Goal: Task Accomplishment & Management: Manage account settings

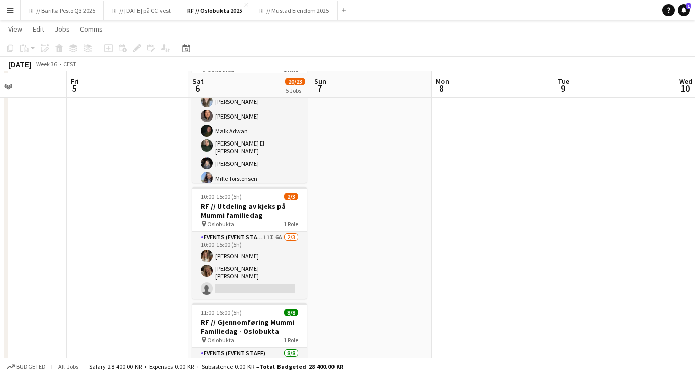
scroll to position [175, 0]
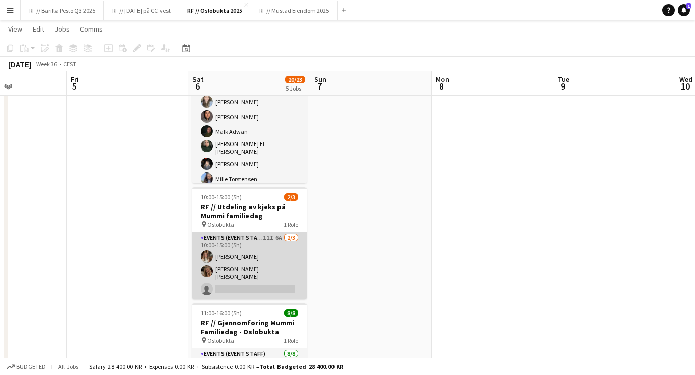
click at [283, 272] on app-card-role "Events (Event Staff) 11I 6A [DATE] 10:00-15:00 (5h) [PERSON_NAME] [PERSON_NAME]…" at bounding box center [249, 265] width 114 height 67
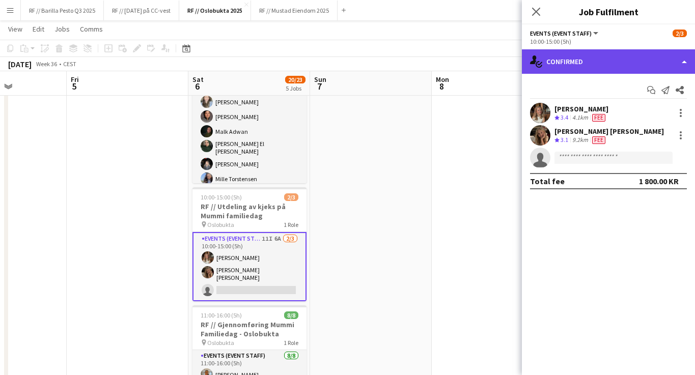
click at [659, 64] on div "single-neutral-actions-check-2 Confirmed" at bounding box center [608, 61] width 173 height 24
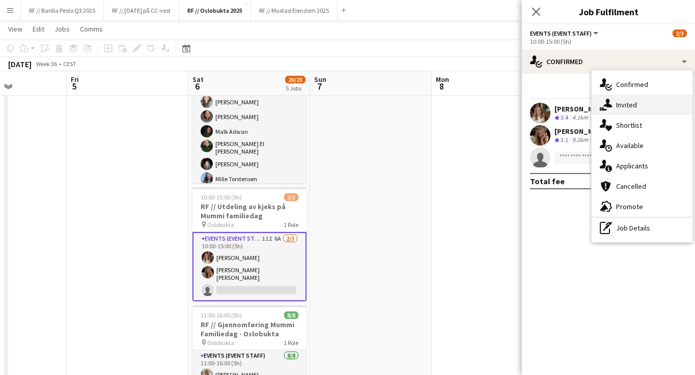
click at [645, 106] on div "single-neutral-actions-share-1 Invited" at bounding box center [642, 105] width 101 height 20
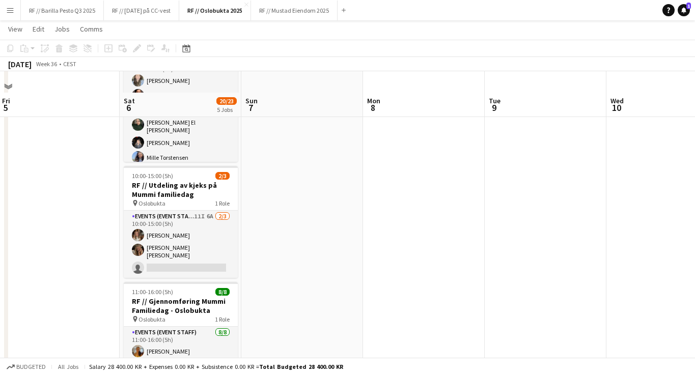
scroll to position [217, 0]
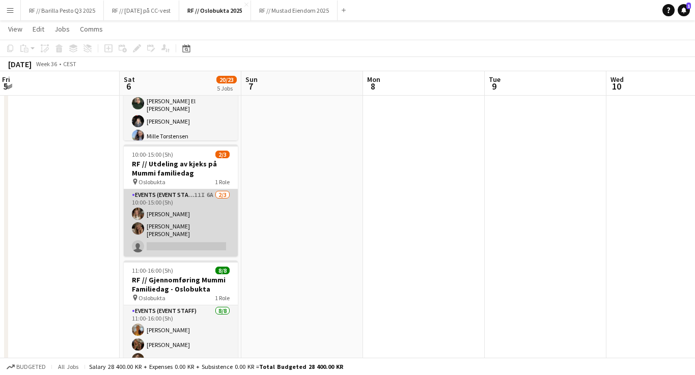
click at [220, 232] on app-card-role "Events (Event Staff) 11I 6A [DATE] 10:00-15:00 (5h) [PERSON_NAME] [PERSON_NAME]…" at bounding box center [181, 222] width 114 height 67
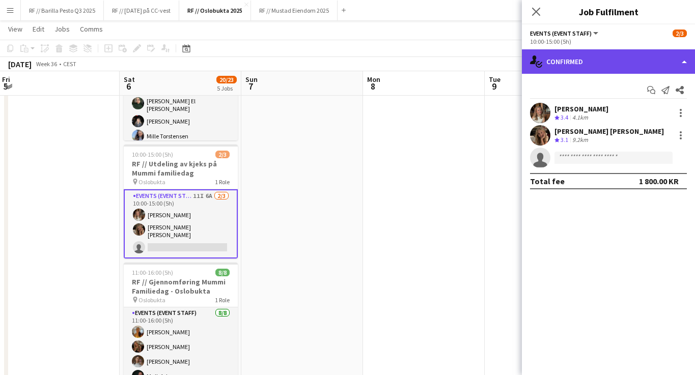
click at [675, 63] on div "single-neutral-actions-check-2 Confirmed" at bounding box center [608, 61] width 173 height 24
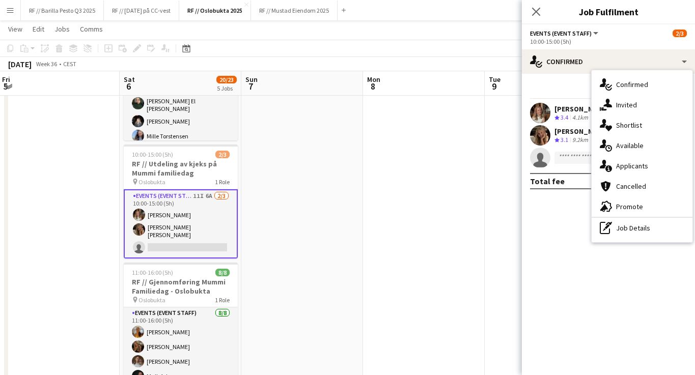
click at [547, 224] on mat-expansion-panel "check Confirmed Start chat Send notification Share [PERSON_NAME] Crew rating 3.…" at bounding box center [608, 224] width 173 height 301
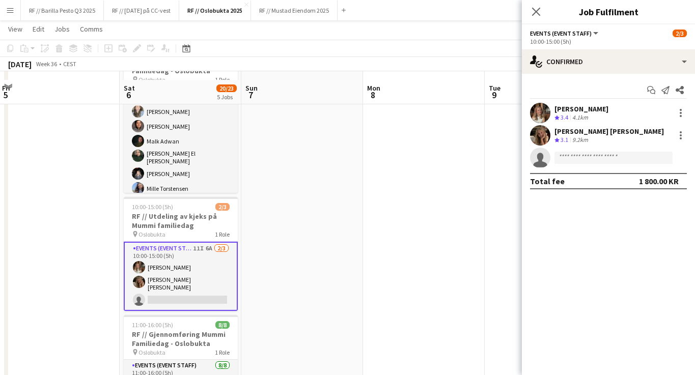
scroll to position [145, 0]
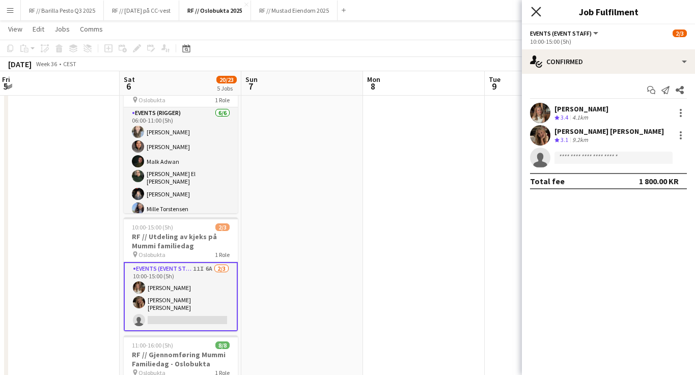
click at [533, 13] on icon "Close pop-in" at bounding box center [536, 12] width 10 height 10
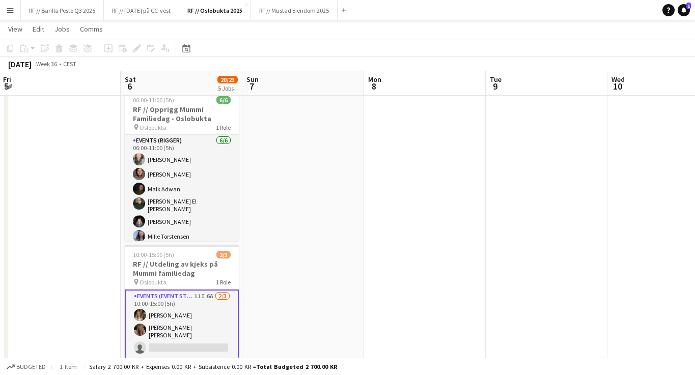
scroll to position [117, 0]
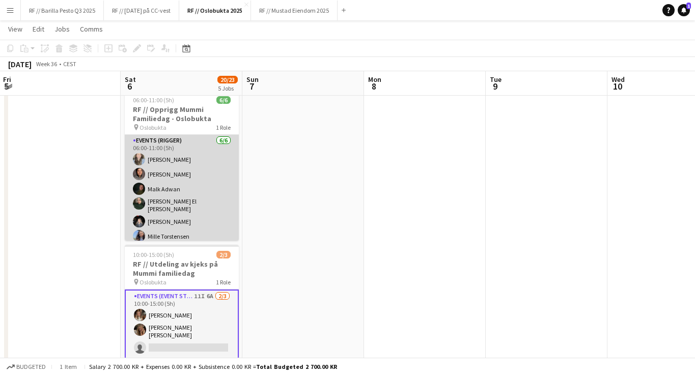
click at [182, 211] on app-card-role "Events (Rigger) [DATE] 06:00-11:00 (5h) [PERSON_NAME] [PERSON_NAME] [PERSON_NAM…" at bounding box center [182, 191] width 114 height 112
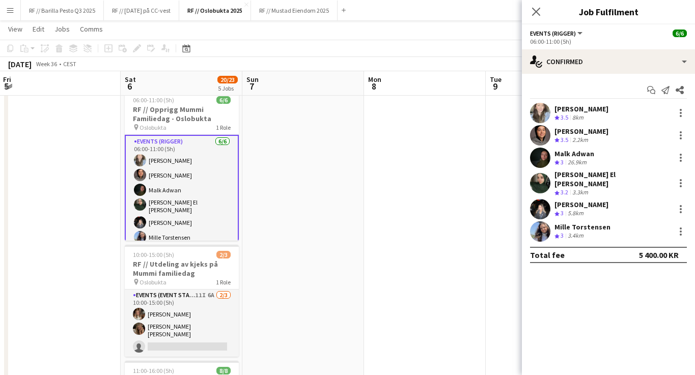
click at [601, 203] on div "[PERSON_NAME] Crew rating 3 5.8km" at bounding box center [608, 209] width 173 height 20
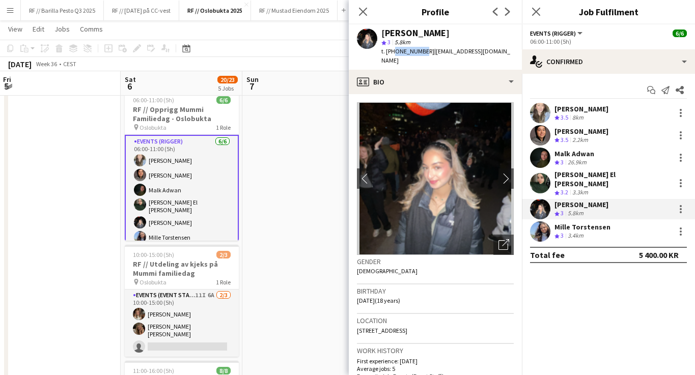
drag, startPoint x: 420, startPoint y: 51, endPoint x: 394, endPoint y: 51, distance: 25.5
click at [394, 51] on span "t. [PHONE_NUMBER]" at bounding box center [407, 51] width 53 height 8
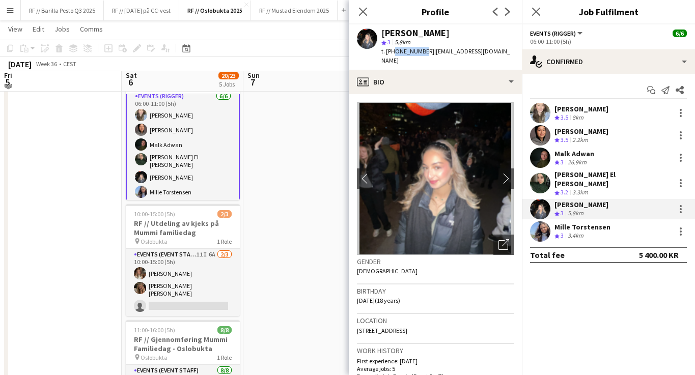
scroll to position [152, 0]
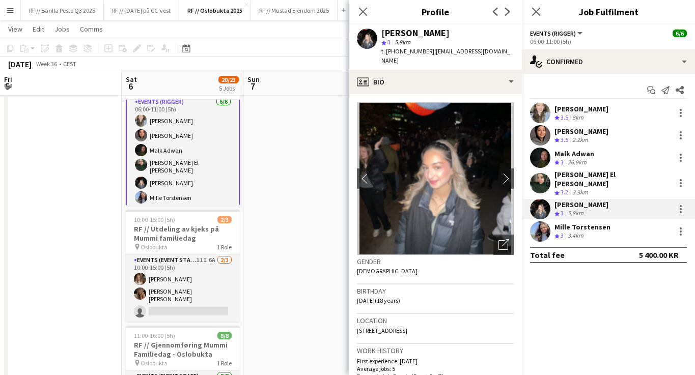
click at [173, 160] on app-card-role "Events (Rigger) [DATE] 06:00-11:00 (5h) [PERSON_NAME] [PERSON_NAME] [PERSON_NAM…" at bounding box center [183, 152] width 114 height 114
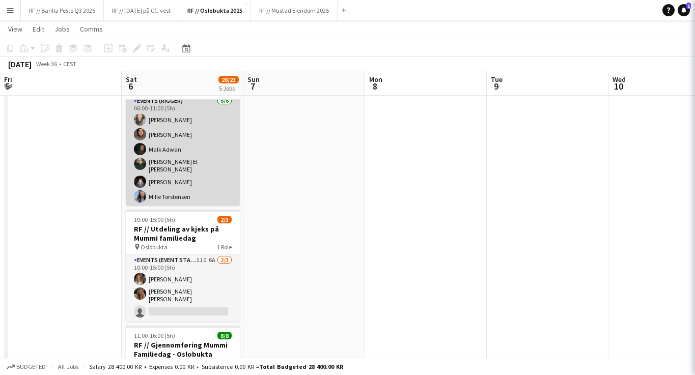
scroll to position [3, 0]
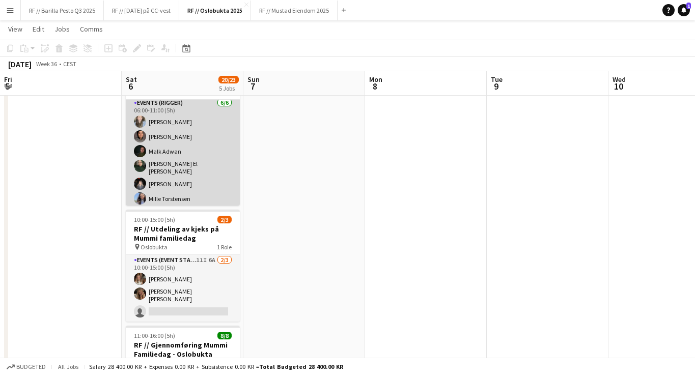
click at [176, 163] on app-card-role "Events (Rigger) [DATE] 06:00-11:00 (5h) [PERSON_NAME] [PERSON_NAME] [PERSON_NAM…" at bounding box center [183, 153] width 114 height 112
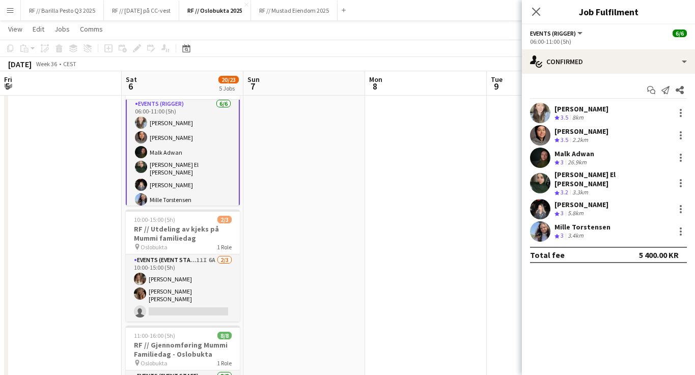
click at [627, 177] on div "[PERSON_NAME] El [PERSON_NAME] Crew rating 3.2 3.3km" at bounding box center [608, 183] width 173 height 27
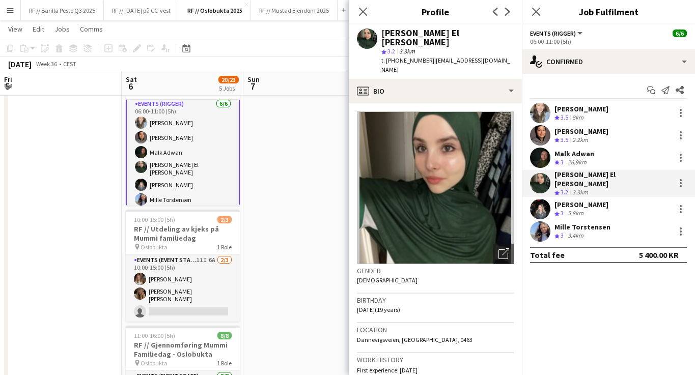
drag, startPoint x: 423, startPoint y: 53, endPoint x: 396, endPoint y: 52, distance: 27.0
click at [396, 56] on div "t. [PHONE_NUMBER] | [EMAIL_ADDRESS][DOMAIN_NAME]" at bounding box center [447, 65] width 132 height 18
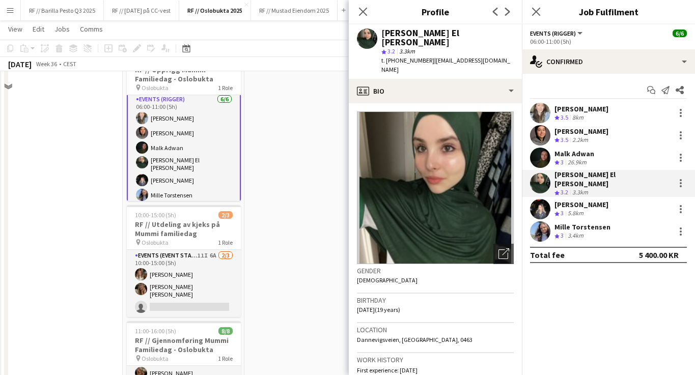
scroll to position [100, 0]
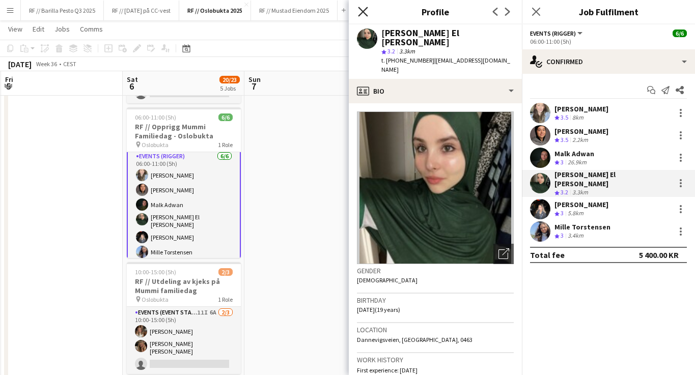
click at [366, 12] on icon "Close pop-in" at bounding box center [363, 12] width 10 height 10
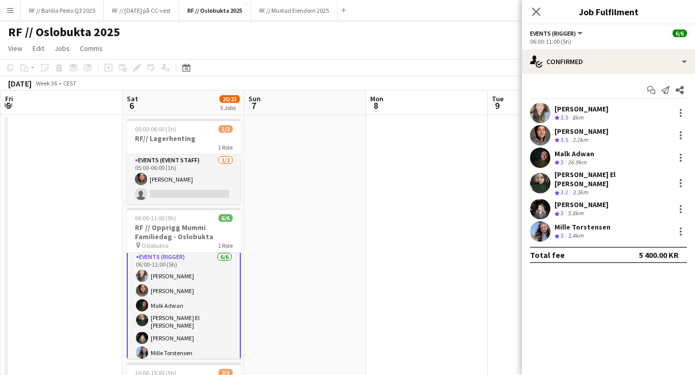
scroll to position [0, 0]
click at [532, 9] on icon "Close pop-in" at bounding box center [536, 12] width 10 height 10
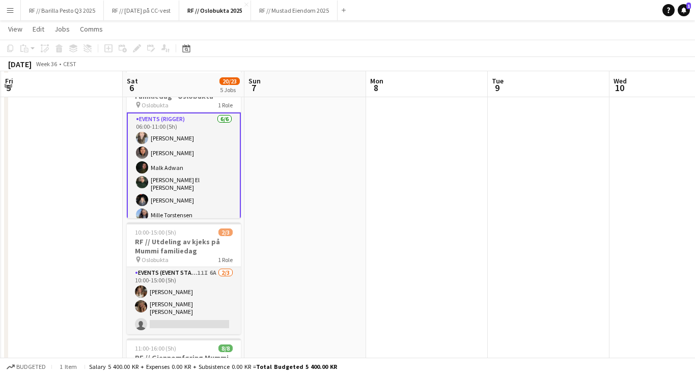
scroll to position [141, 0]
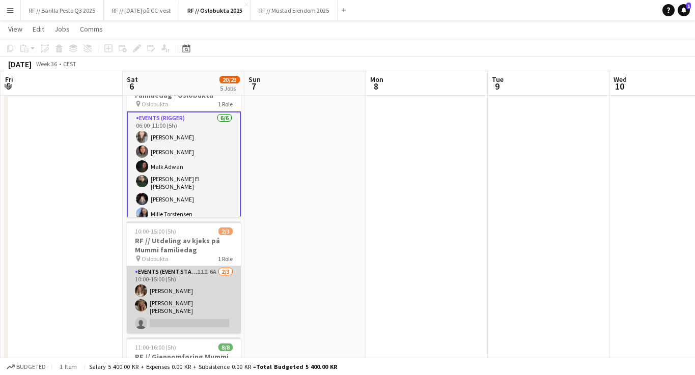
click at [217, 299] on app-card-role "Events (Event Staff) 11I 6A [DATE] 10:00-15:00 (5h) [PERSON_NAME] [PERSON_NAME]…" at bounding box center [184, 299] width 114 height 67
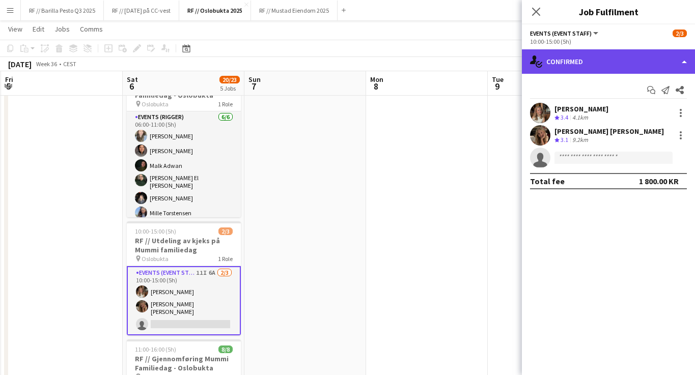
click at [628, 66] on div "single-neutral-actions-check-2 Confirmed" at bounding box center [608, 61] width 173 height 24
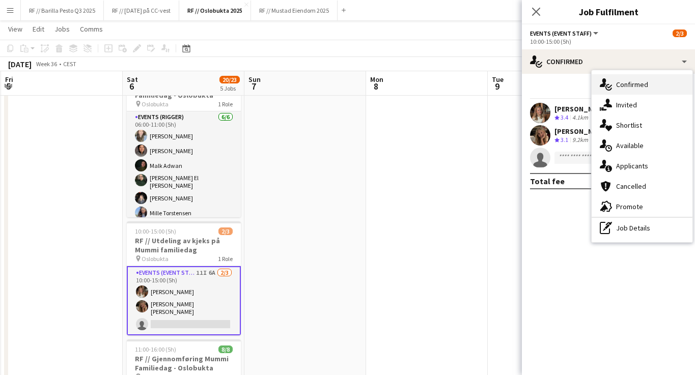
click at [637, 88] on span "Confirmed" at bounding box center [632, 84] width 32 height 9
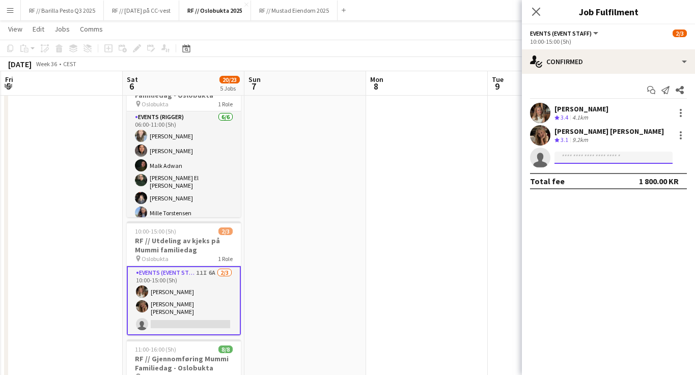
click at [613, 156] on input at bounding box center [613, 158] width 118 height 12
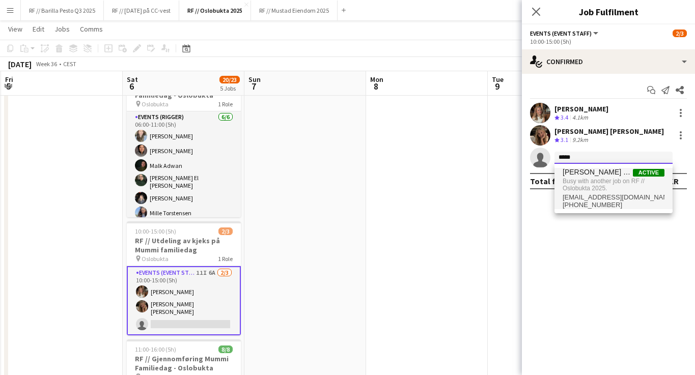
type input "*****"
click at [601, 179] on span "Busy with another job on RF // Oslobukta 2025." at bounding box center [614, 185] width 102 height 17
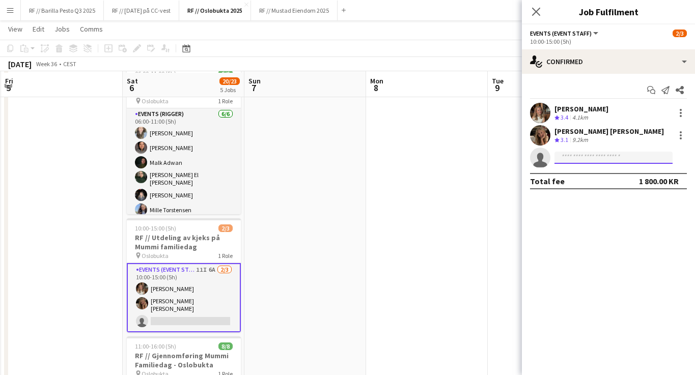
scroll to position [142, 0]
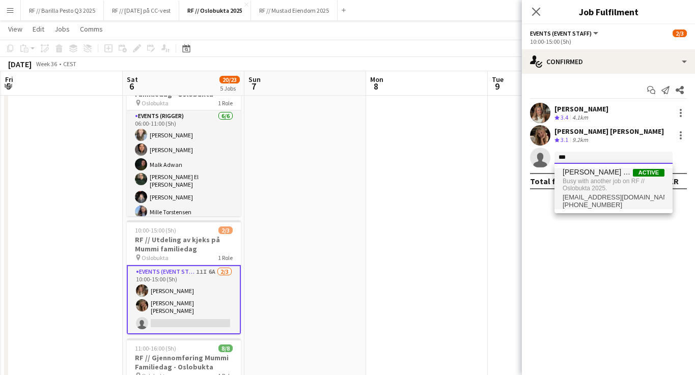
type input "***"
click at [643, 198] on span "[EMAIL_ADDRESS][DOMAIN_NAME]" at bounding box center [614, 197] width 102 height 8
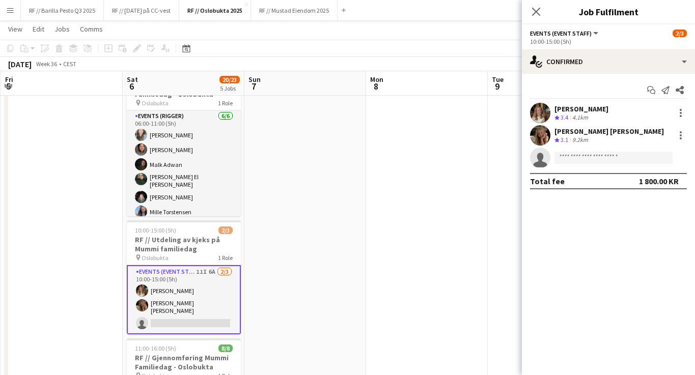
click at [644, 253] on mat-expansion-panel "check Confirmed Start chat Send notification Share [PERSON_NAME] Crew rating 3.…" at bounding box center [608, 224] width 173 height 301
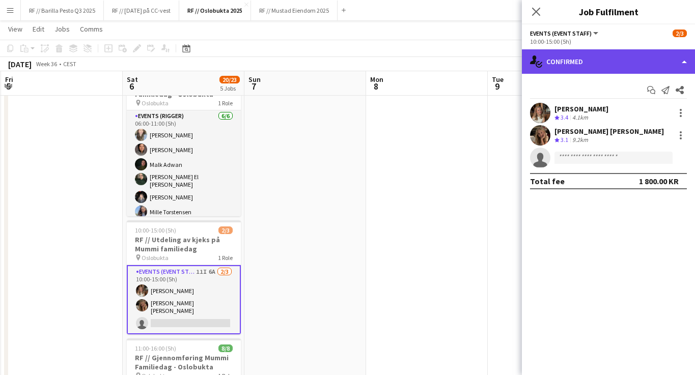
click at [610, 54] on div "single-neutral-actions-check-2 Confirmed" at bounding box center [608, 61] width 173 height 24
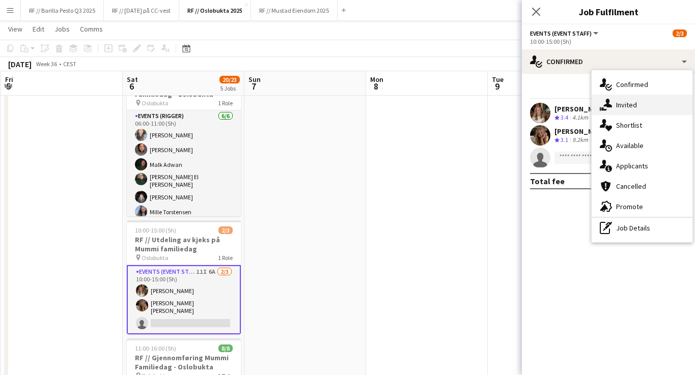
click at [635, 105] on span "Invited" at bounding box center [626, 104] width 21 height 9
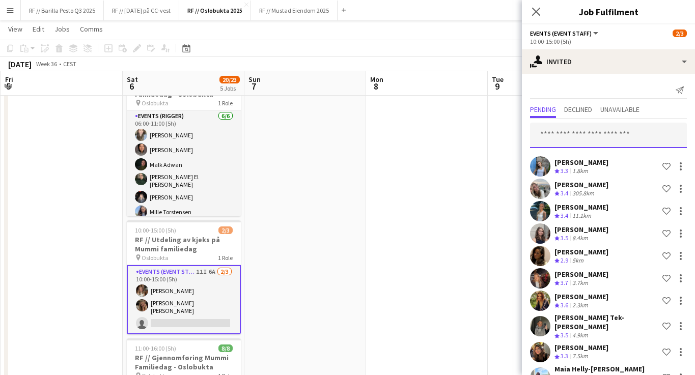
click at [633, 143] on input "text" at bounding box center [608, 135] width 157 height 25
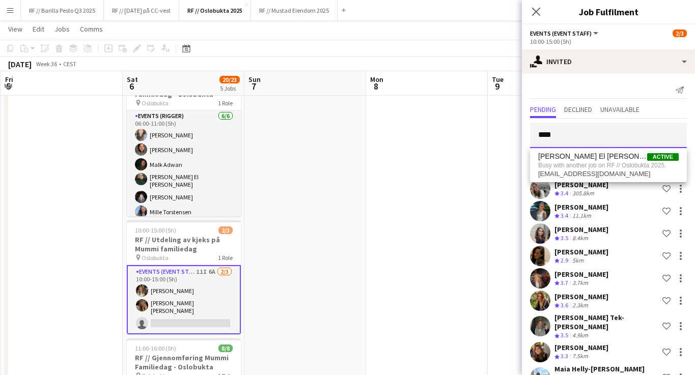
type input "****"
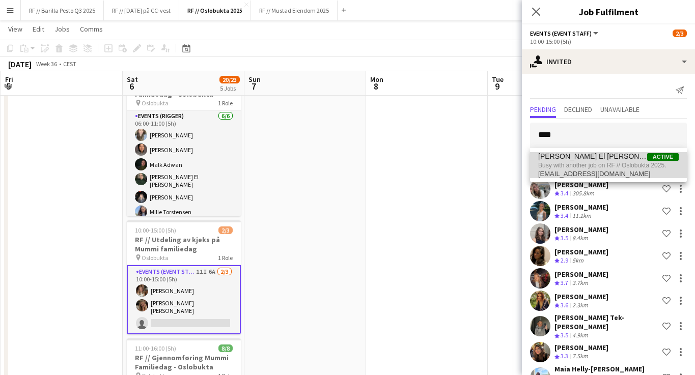
drag, startPoint x: 633, startPoint y: 143, endPoint x: 610, endPoint y: 156, distance: 27.2
click at [610, 156] on span "[PERSON_NAME] El [PERSON_NAME] Active" at bounding box center [608, 156] width 141 height 9
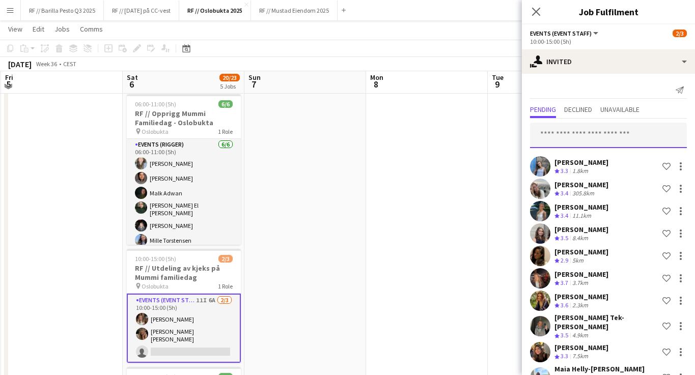
scroll to position [110, 0]
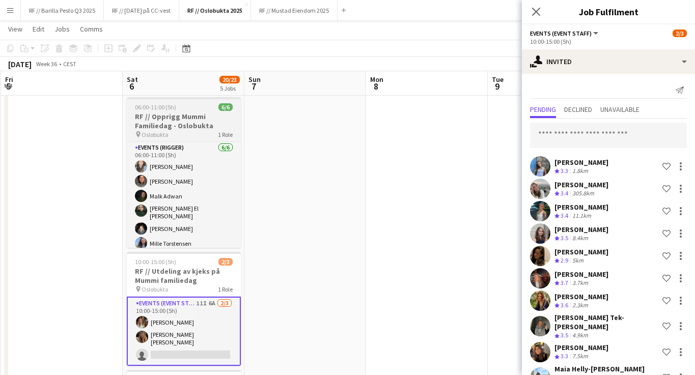
click at [160, 113] on h3 "RF // Opprigg Mummi Familiedag - Oslobukta" at bounding box center [184, 121] width 114 height 18
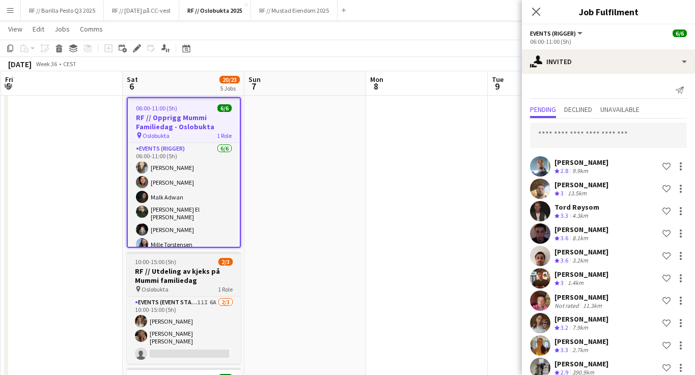
click at [177, 260] on div "10:00-15:00 (5h) 2/3" at bounding box center [184, 262] width 114 height 8
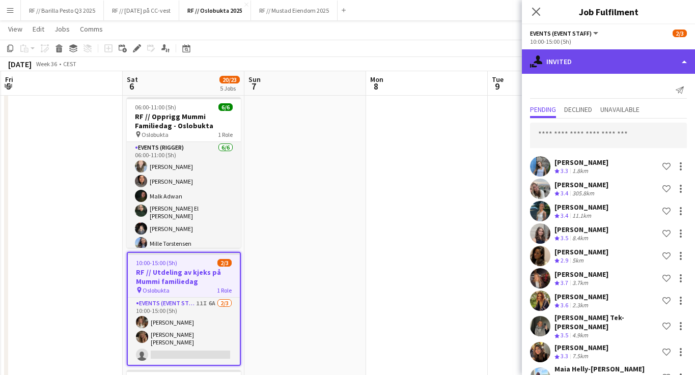
click at [629, 65] on div "single-neutral-actions-share-1 Invited" at bounding box center [608, 61] width 173 height 24
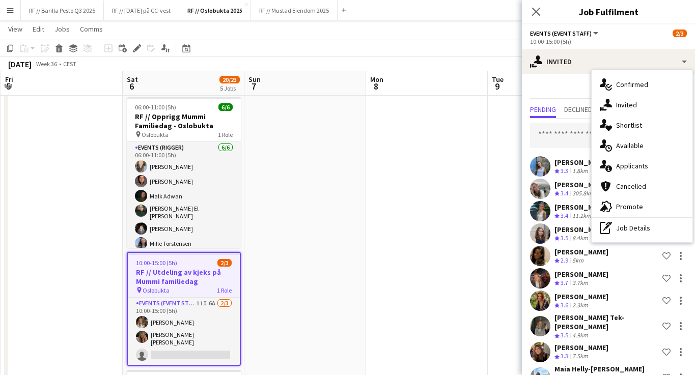
click at [570, 82] on div "Send notification Pending Declined Unavailable [PERSON_NAME] Crew rating 3.3 1.…" at bounding box center [608, 249] width 173 height 350
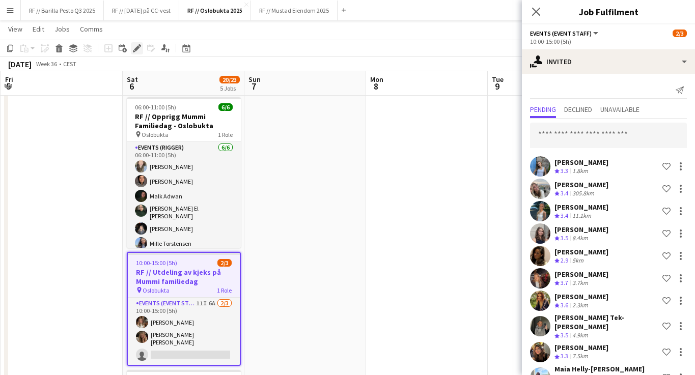
click at [134, 49] on icon "Edit" at bounding box center [137, 48] width 8 height 8
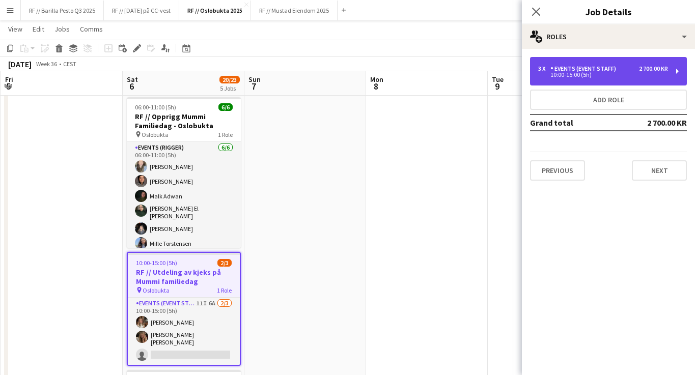
click at [616, 80] on div "3 x Events (Event Staff) 2 700.00 KR 10:00-15:00 (5h)" at bounding box center [608, 71] width 157 height 29
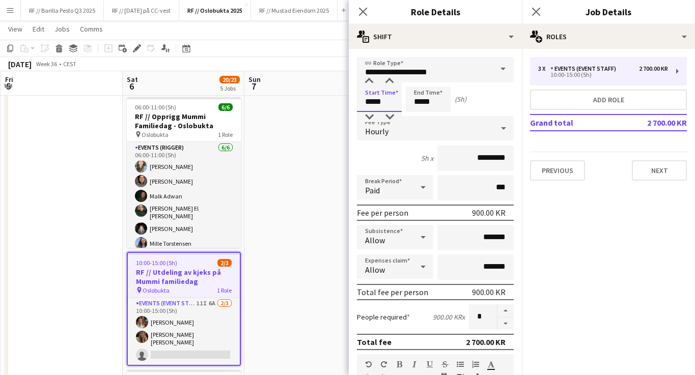
click at [384, 102] on input "*****" at bounding box center [379, 99] width 45 height 25
click at [370, 101] on input "*****" at bounding box center [379, 99] width 45 height 25
click at [371, 101] on input "*****" at bounding box center [379, 99] width 45 height 25
type input "*****"
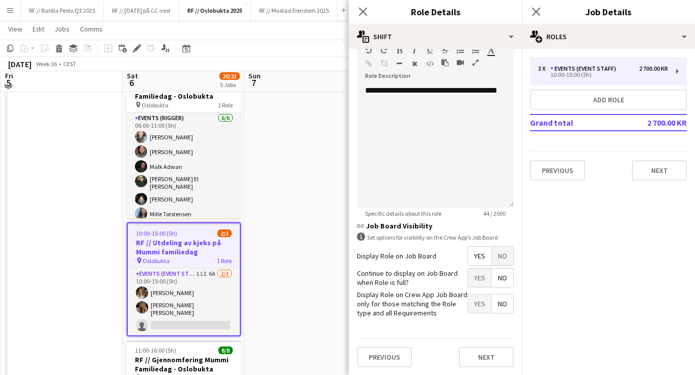
scroll to position [141, 0]
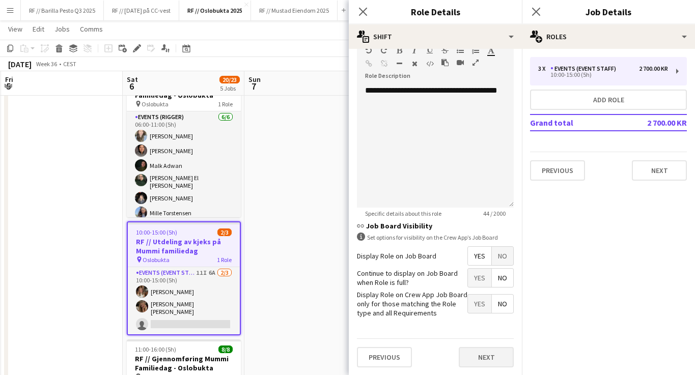
click at [501, 356] on button "Next" at bounding box center [486, 357] width 55 height 20
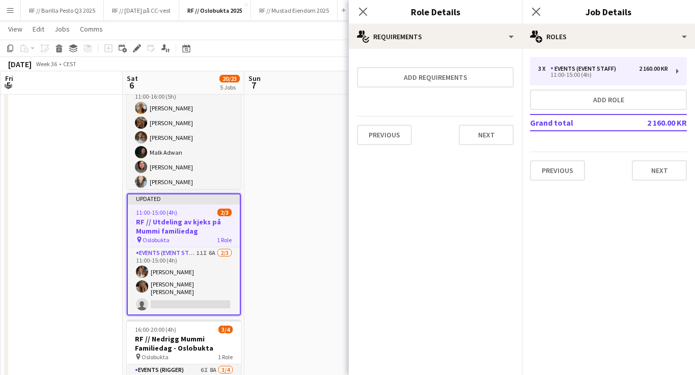
scroll to position [324, 0]
click at [657, 174] on button "Next" at bounding box center [659, 170] width 55 height 20
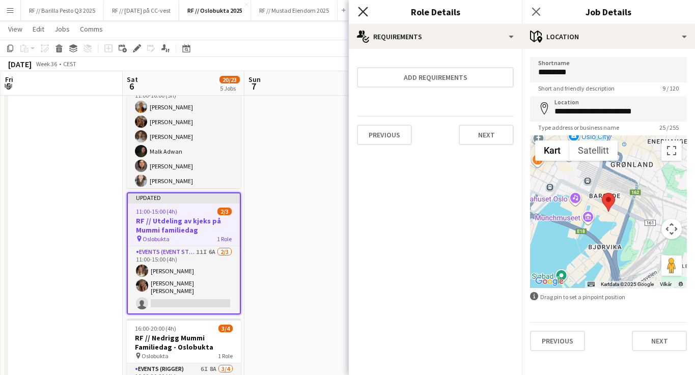
click at [363, 10] on icon "Close pop-in" at bounding box center [363, 12] width 10 height 10
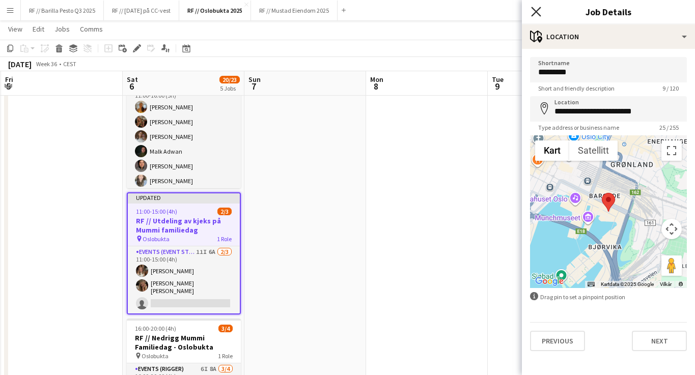
click at [538, 11] on icon "Close pop-in" at bounding box center [536, 12] width 10 height 10
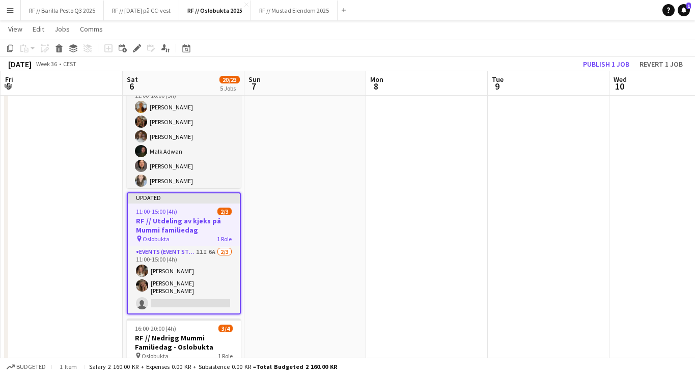
click at [218, 233] on h3 "RF // Utdeling av kjeks på Mummi familiedag" at bounding box center [184, 225] width 112 height 18
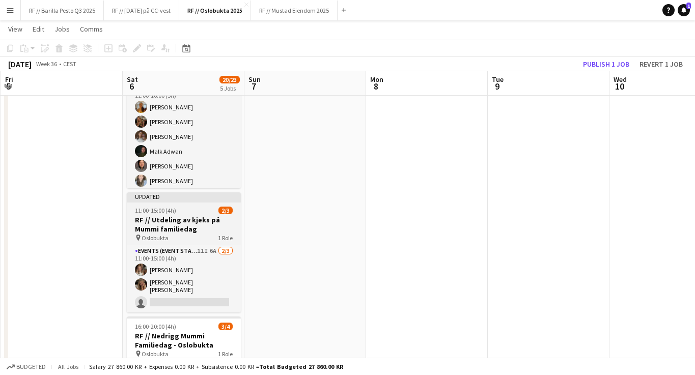
click at [211, 226] on h3 "RF // Utdeling av kjeks på Mummi familiedag" at bounding box center [184, 224] width 114 height 18
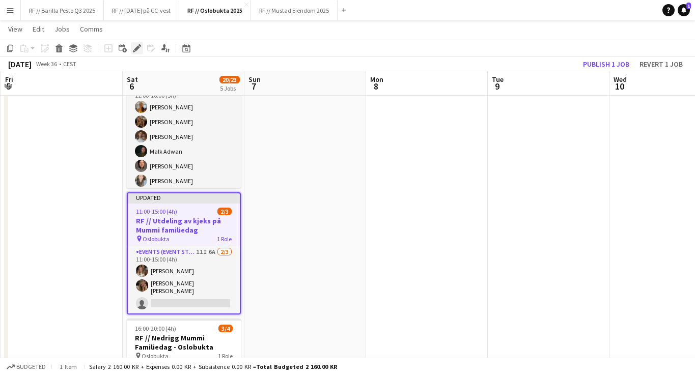
click at [135, 48] on icon "Edit" at bounding box center [137, 48] width 8 height 8
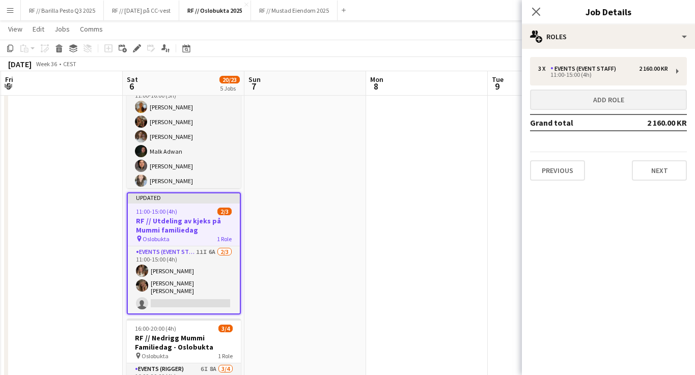
click at [631, 106] on button "Add role" at bounding box center [608, 100] width 157 height 20
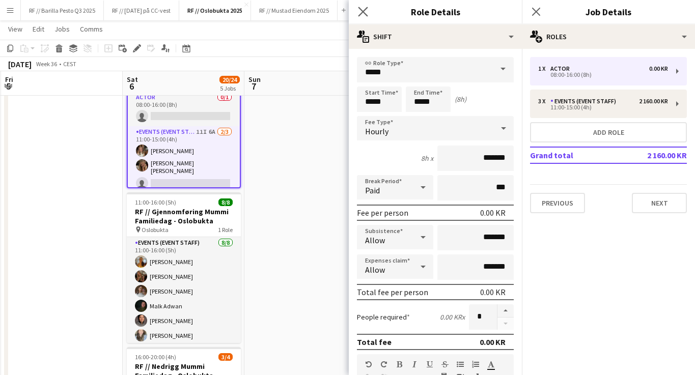
click at [361, 17] on app-icon "Close pop-in" at bounding box center [363, 12] width 15 height 15
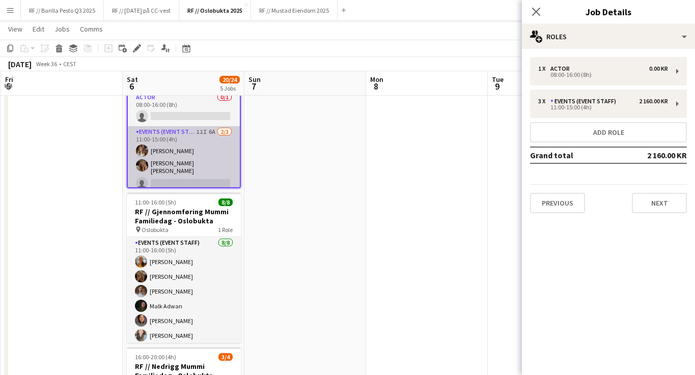
click at [181, 181] on app-card-role "Events (Event Staff) 11I 6A [DATE] 11:00-15:00 (4h) [PERSON_NAME] [PERSON_NAME]…" at bounding box center [184, 159] width 112 height 67
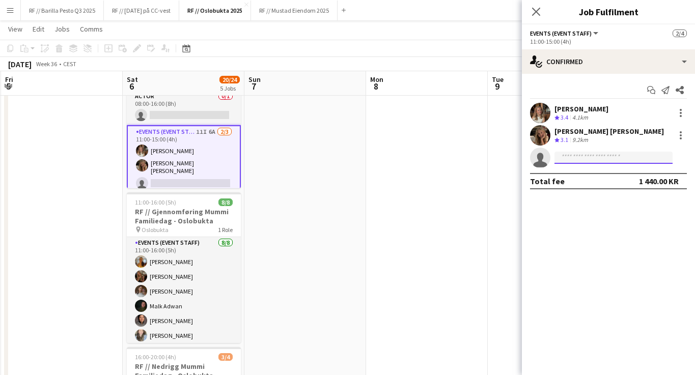
click at [597, 163] on input at bounding box center [613, 158] width 118 height 12
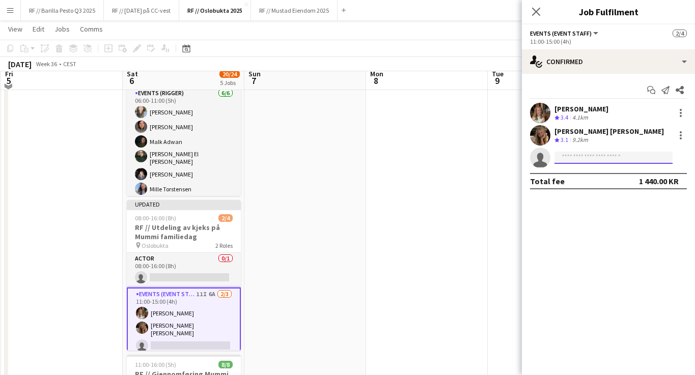
scroll to position [165, 0]
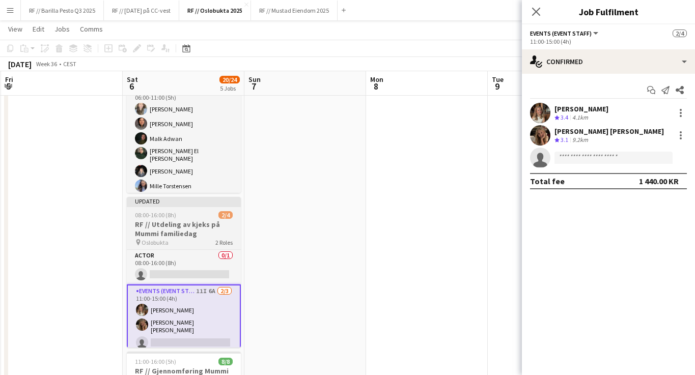
click at [223, 233] on h3 "RF // Utdeling av kjeks på Mummi familiedag" at bounding box center [184, 229] width 114 height 18
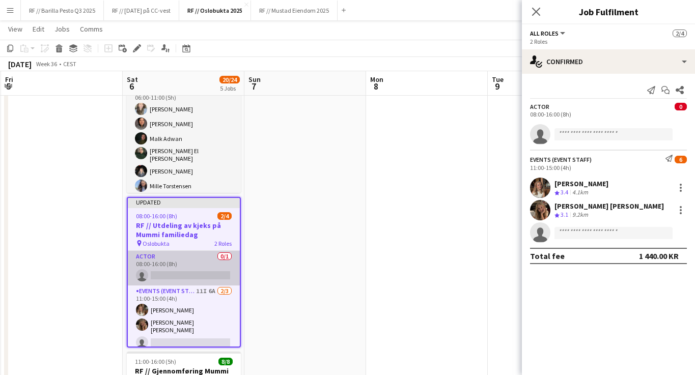
click at [220, 268] on app-card-role "Actor 0/1 08:00-16:00 (8h) single-neutral-actions" at bounding box center [184, 268] width 112 height 35
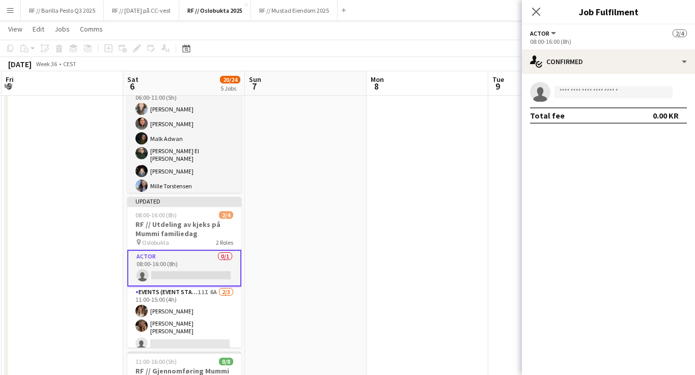
click at [553, 33] on button "Actor" at bounding box center [543, 34] width 27 height 8
click at [657, 36] on div "Actor All roles Actor 2/4" at bounding box center [608, 33] width 157 height 9
click at [541, 12] on app-icon "Close pop-in" at bounding box center [536, 12] width 15 height 15
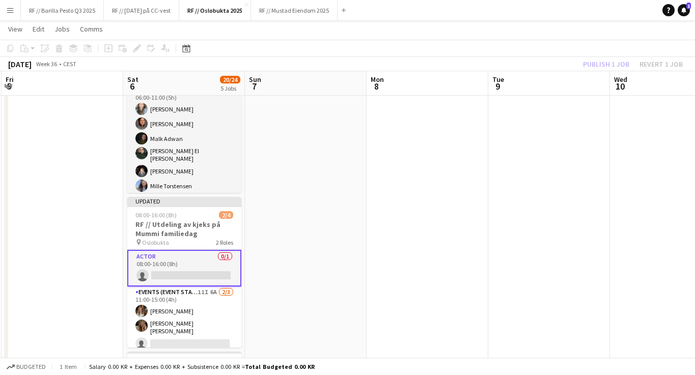
click at [667, 100] on app-date-cell at bounding box center [671, 300] width 122 height 703
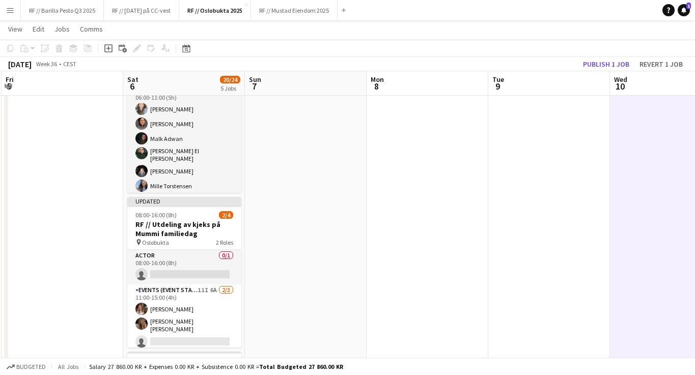
click at [442, 134] on app-date-cell at bounding box center [428, 300] width 122 height 703
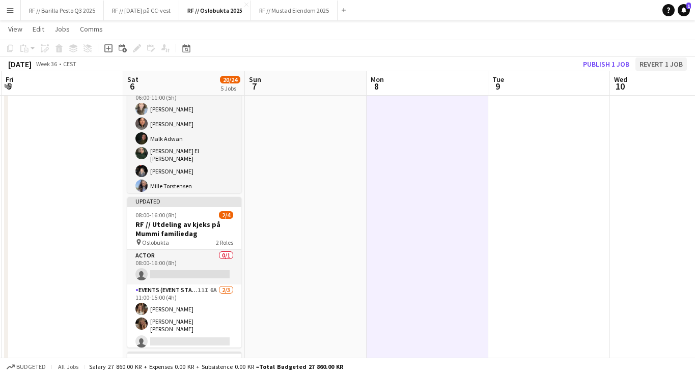
click at [672, 66] on button "Revert 1 job" at bounding box center [660, 64] width 51 height 13
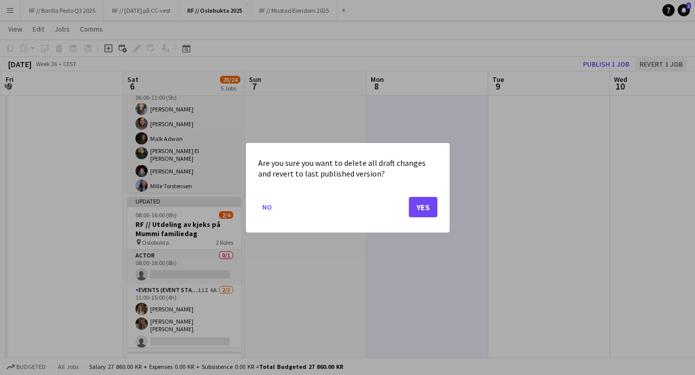
scroll to position [0, 0]
click at [426, 204] on button "Yes" at bounding box center [423, 207] width 29 height 20
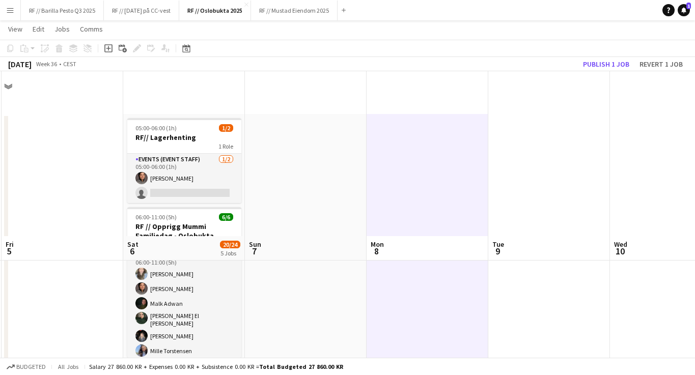
scroll to position [165, 0]
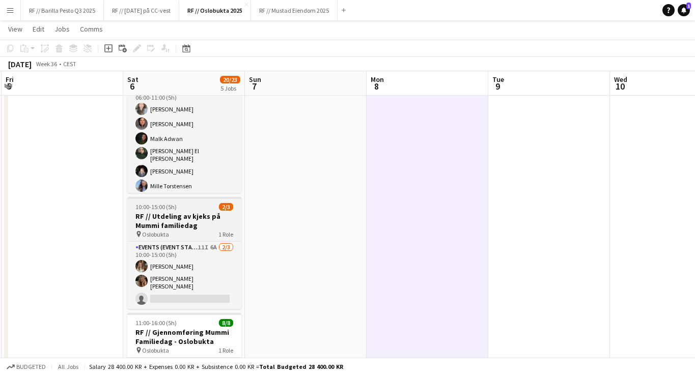
click at [216, 224] on h3 "RF // Utdeling av kjeks på Mummi familiedag" at bounding box center [184, 221] width 114 height 18
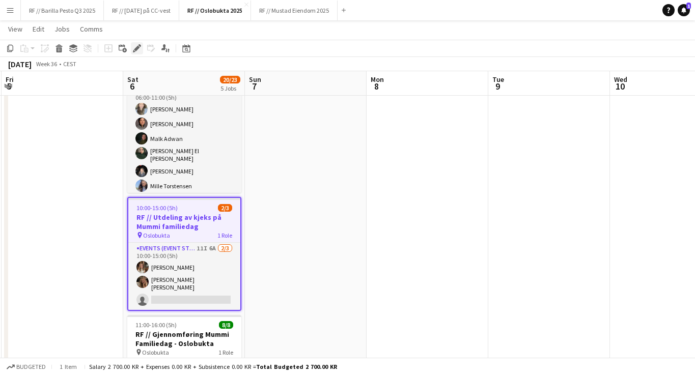
click at [136, 50] on icon at bounding box center [137, 49] width 6 height 6
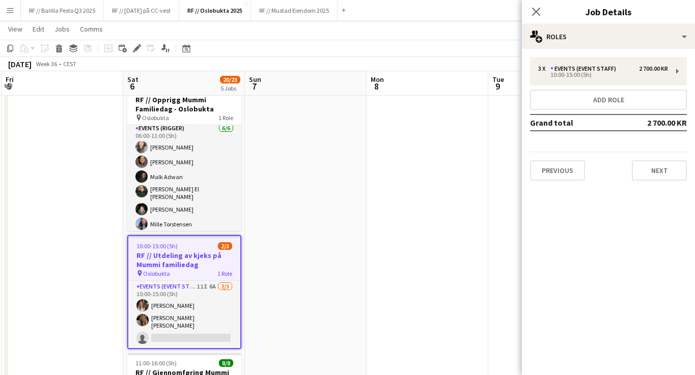
scroll to position [151, 0]
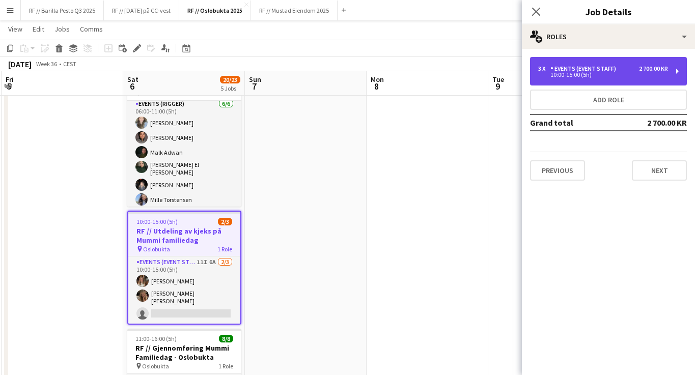
click at [648, 77] on div "10:00-15:00 (5h)" at bounding box center [603, 74] width 130 height 5
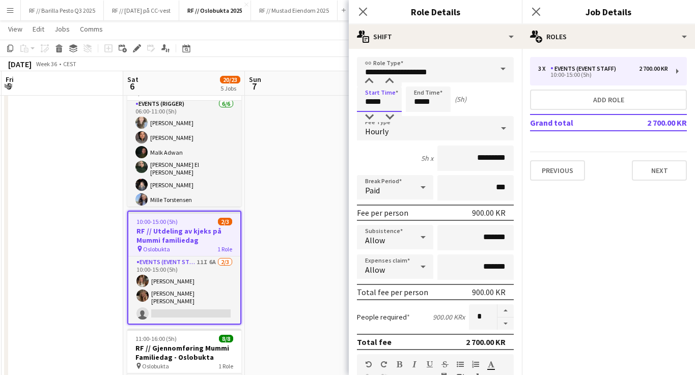
click at [386, 103] on input "*****" at bounding box center [379, 99] width 45 height 25
click at [373, 100] on input "*****" at bounding box center [379, 99] width 45 height 25
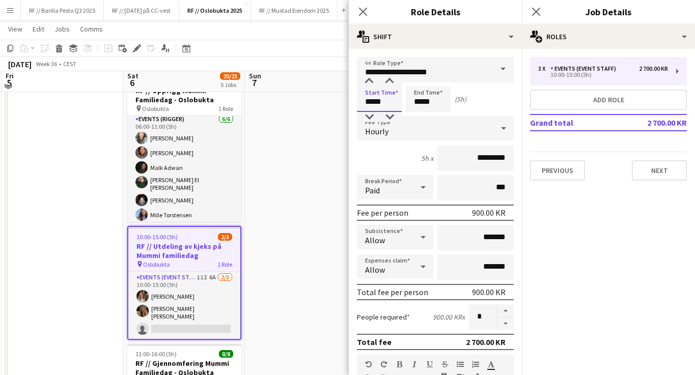
scroll to position [140, 0]
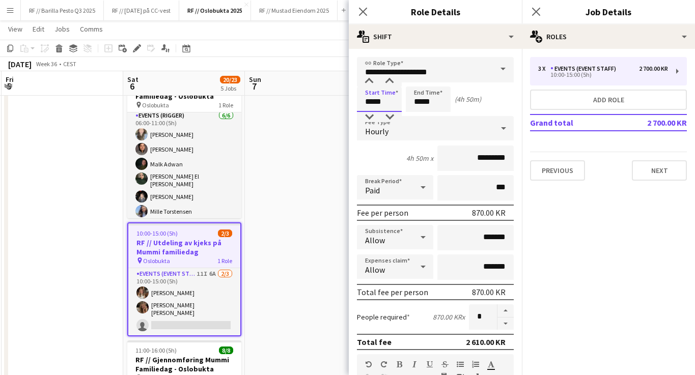
click at [368, 103] on input "*****" at bounding box center [379, 99] width 45 height 25
click at [372, 100] on input "*****" at bounding box center [379, 99] width 45 height 25
type input "*****"
click at [497, 101] on div "Start Time ***** End Time ***** (4h)" at bounding box center [435, 99] width 157 height 25
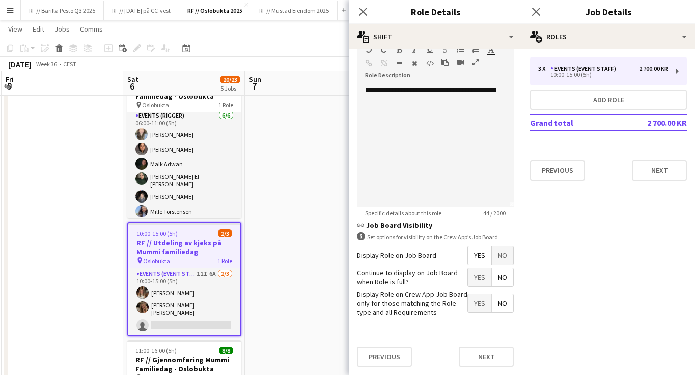
scroll to position [314, 0]
click at [495, 361] on button "Next" at bounding box center [486, 357] width 55 height 20
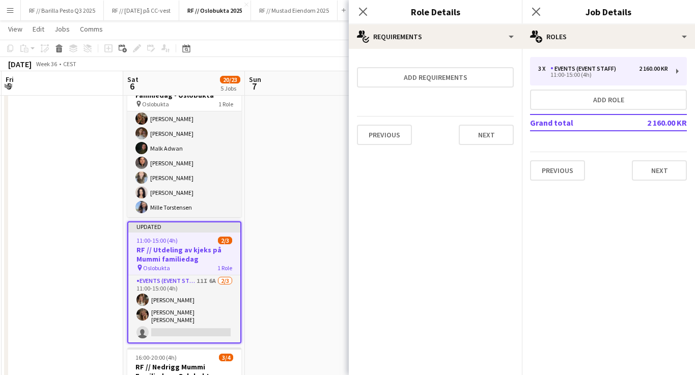
scroll to position [297, 0]
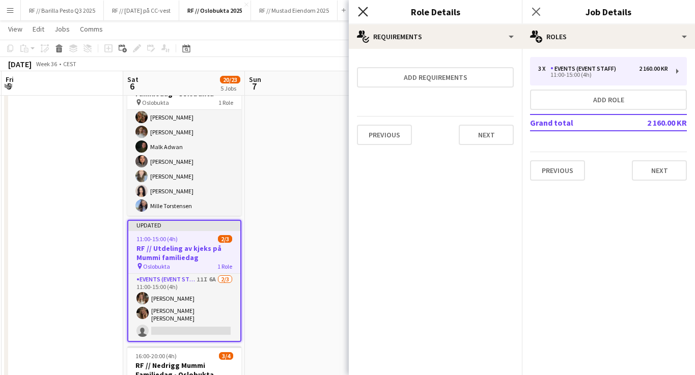
click at [360, 11] on icon "Close pop-in" at bounding box center [363, 12] width 10 height 10
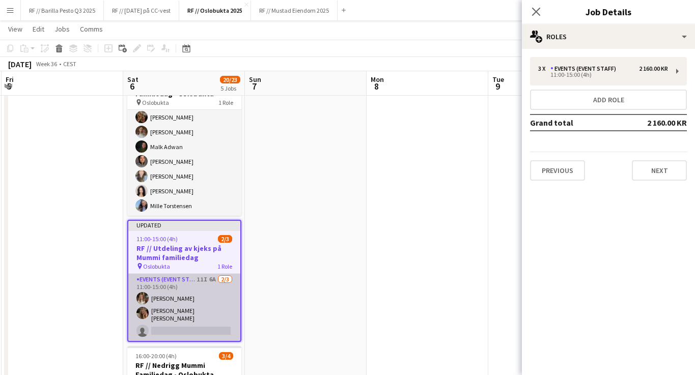
click at [208, 311] on app-card-role "Events (Event Staff) 11I 6A [DATE] 11:00-15:00 (4h) [PERSON_NAME] [PERSON_NAME]…" at bounding box center [184, 307] width 112 height 67
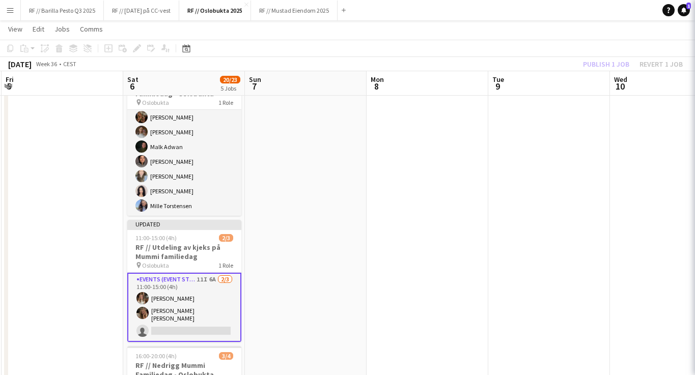
scroll to position [0, 364]
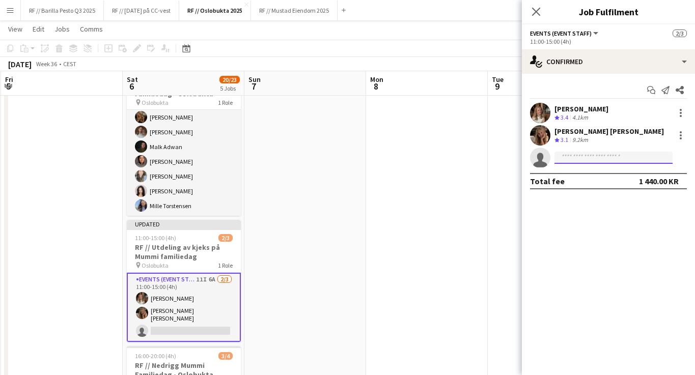
click at [592, 158] on input at bounding box center [613, 158] width 118 height 12
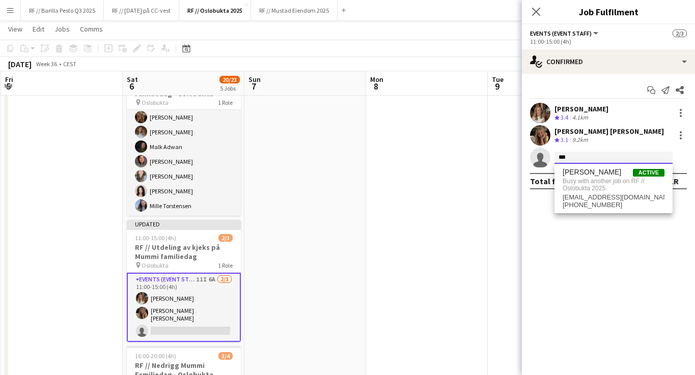
type input "***"
drag, startPoint x: 638, startPoint y: 181, endPoint x: 614, endPoint y: 172, distance: 25.6
click at [614, 172] on span "Kowthar Ali Active" at bounding box center [614, 172] width 102 height 9
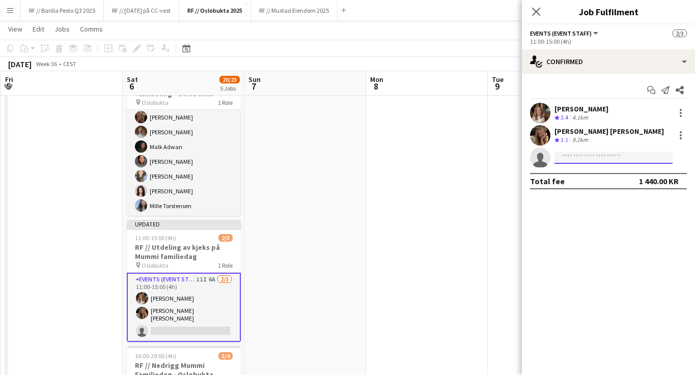
click at [601, 158] on input at bounding box center [613, 158] width 118 height 12
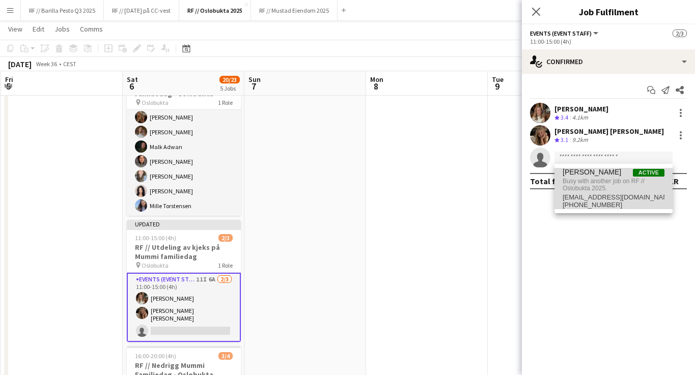
click at [649, 199] on span "[EMAIL_ADDRESS][DOMAIN_NAME]" at bounding box center [614, 197] width 102 height 8
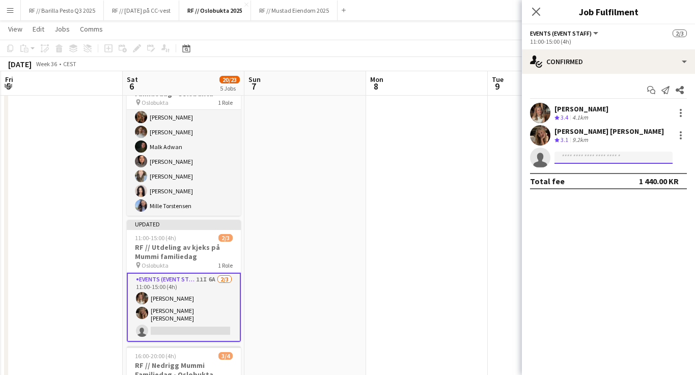
click at [630, 158] on input at bounding box center [613, 158] width 118 height 12
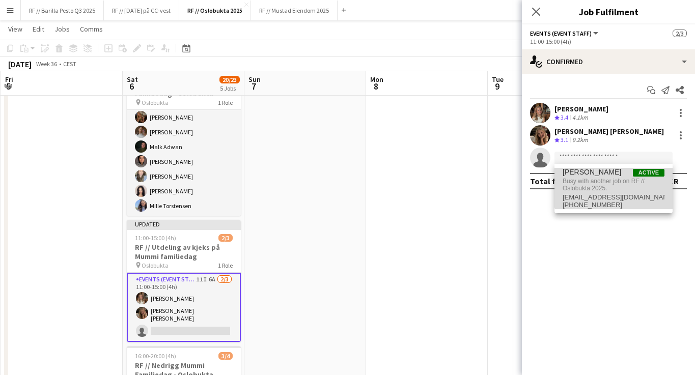
click at [646, 174] on span "Active" at bounding box center [649, 173] width 32 height 8
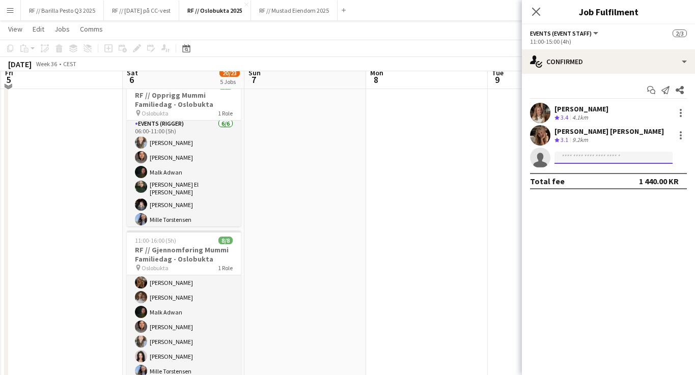
scroll to position [212, 0]
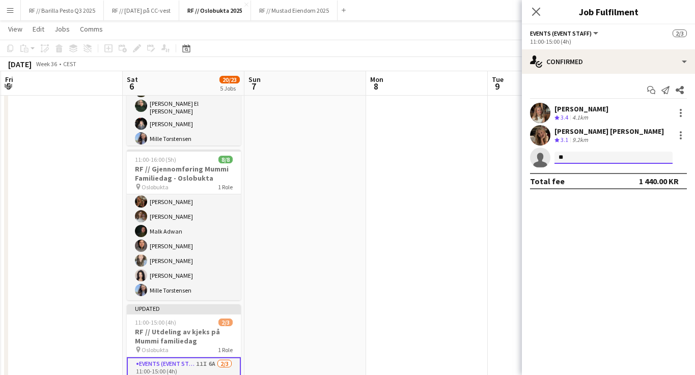
type input "*"
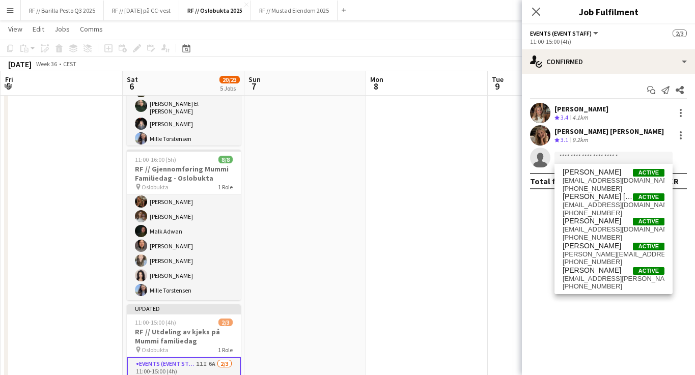
click at [388, 265] on app-date-cell at bounding box center [427, 237] width 122 height 671
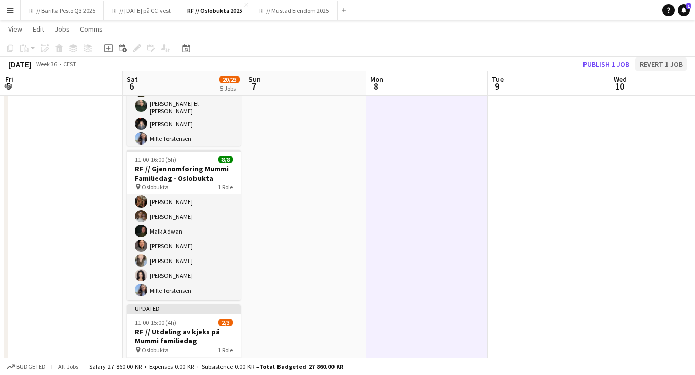
click at [661, 62] on button "Revert 1 job" at bounding box center [660, 64] width 51 height 13
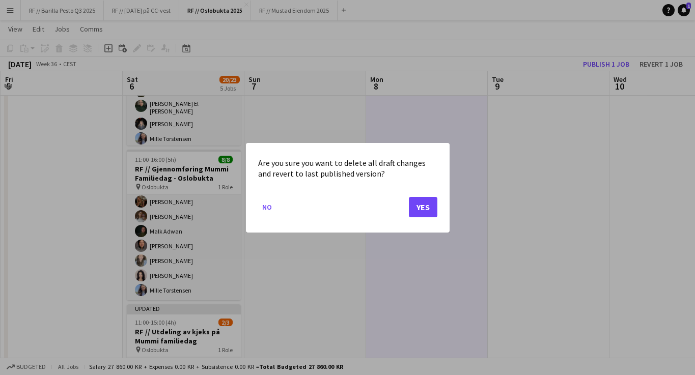
click at [425, 199] on button "Yes" at bounding box center [423, 207] width 29 height 20
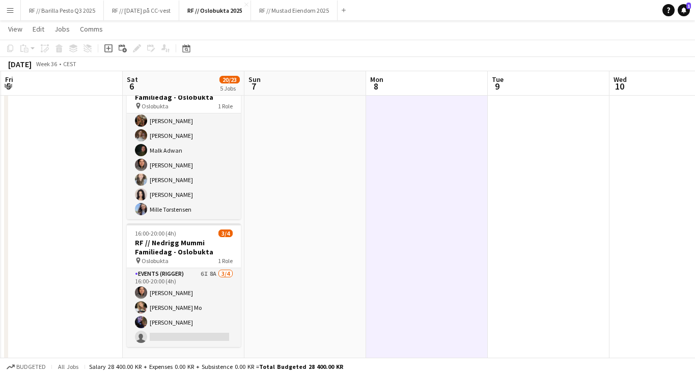
scroll to position [408, 0]
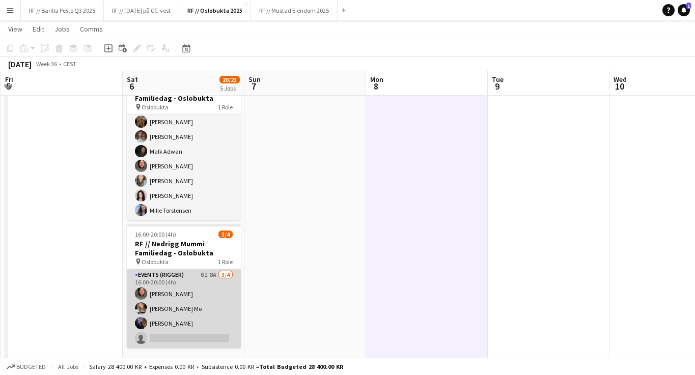
click at [156, 296] on app-card-role "Events (Rigger) 6I 8A [DATE] 16:00-20:00 (4h) [PERSON_NAME] [PERSON_NAME] Mo [P…" at bounding box center [184, 308] width 114 height 79
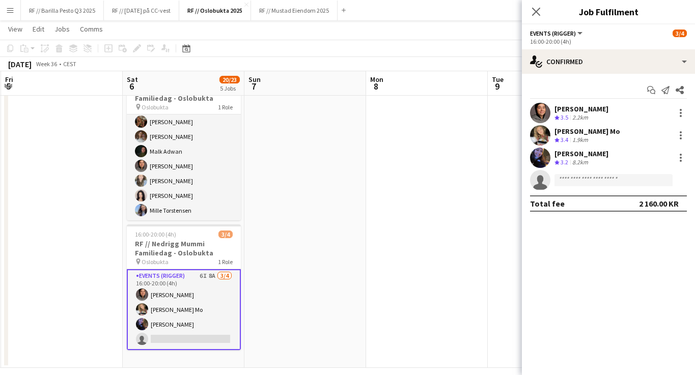
click at [605, 156] on div "[PERSON_NAME]" at bounding box center [581, 153] width 54 height 9
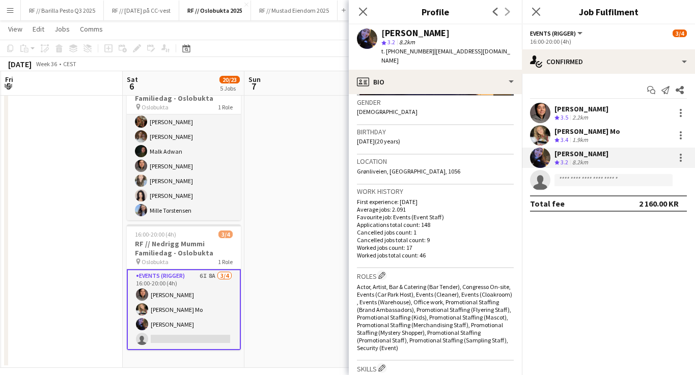
scroll to position [160, 0]
click at [599, 134] on div "[PERSON_NAME] Mo" at bounding box center [587, 131] width 66 height 9
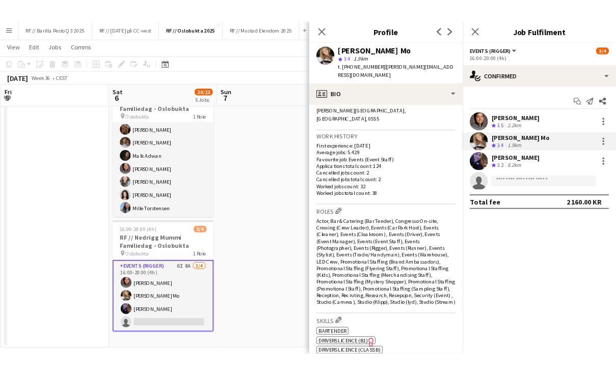
scroll to position [232, 0]
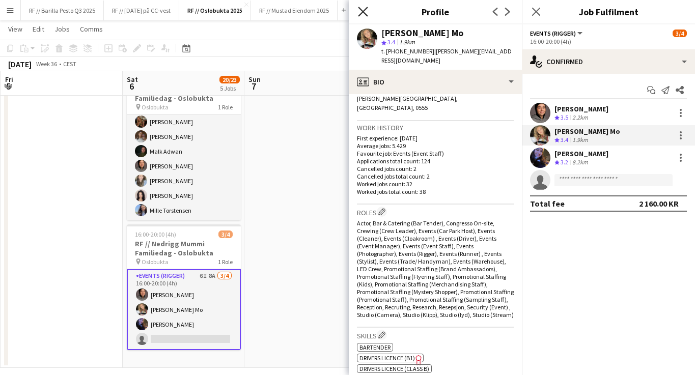
click at [365, 14] on icon at bounding box center [363, 12] width 10 height 10
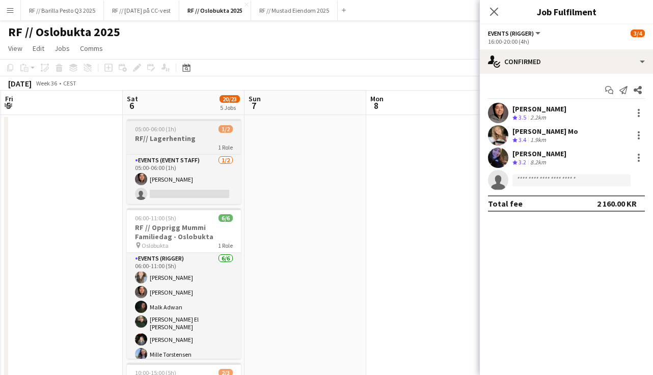
scroll to position [0, 0]
click at [545, 114] on div "2.2km" at bounding box center [538, 118] width 20 height 9
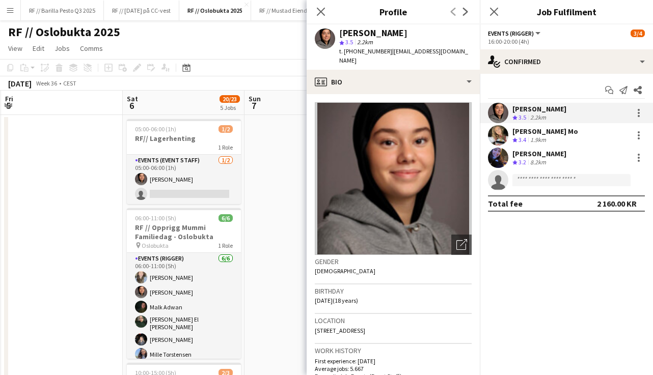
drag, startPoint x: 397, startPoint y: 31, endPoint x: 339, endPoint y: 29, distance: 57.6
click at [339, 29] on div "[PERSON_NAME]" at bounding box center [405, 33] width 132 height 9
copy div "[PERSON_NAME]"
drag, startPoint x: 377, startPoint y: 51, endPoint x: 353, endPoint y: 50, distance: 23.4
click at [353, 50] on span "t. [PHONE_NUMBER]" at bounding box center [365, 51] width 53 height 8
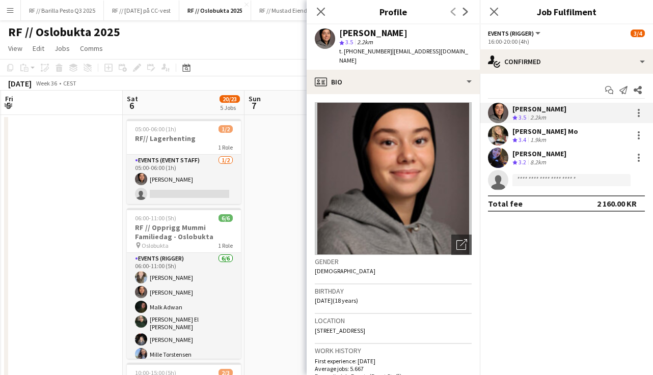
copy span "94719508"
drag, startPoint x: 443, startPoint y: 51, endPoint x: 383, endPoint y: 48, distance: 60.2
click at [383, 48] on div "[PERSON_NAME] star 3.5 2.2km t. [PHONE_NUMBER] | [EMAIL_ADDRESS][DOMAIN_NAME]" at bounding box center [393, 46] width 173 height 45
copy span "[EMAIL_ADDRESS][DOMAIN_NAME]"
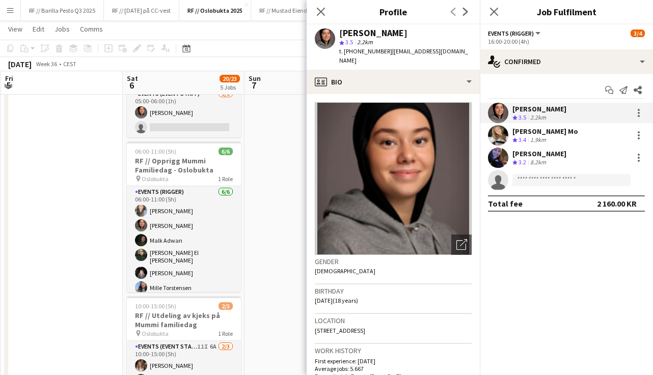
scroll to position [67, 0]
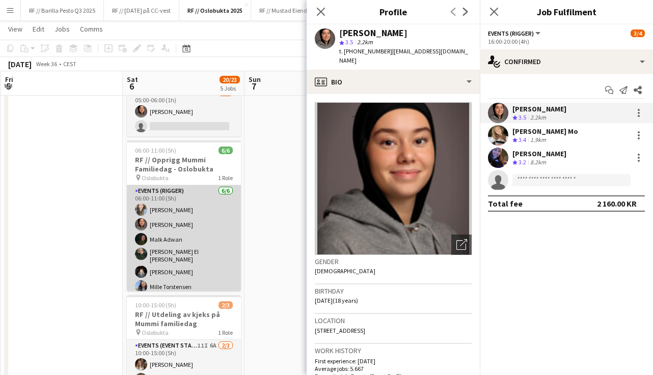
click at [184, 208] on app-card-role "Events (Rigger) [DATE] 06:00-11:00 (5h) [PERSON_NAME] [PERSON_NAME] [PERSON_NAM…" at bounding box center [184, 241] width 114 height 112
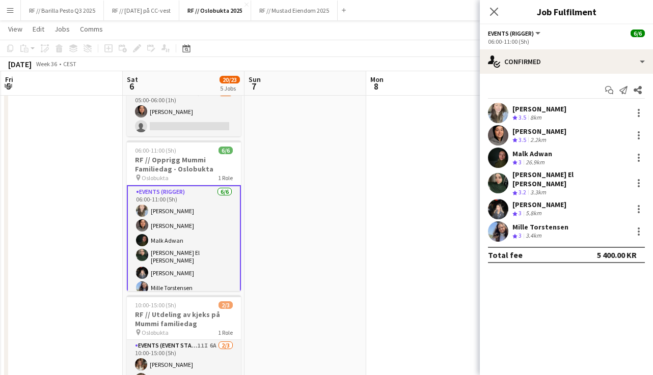
click at [545, 114] on div "Crew rating 3.5 8km" at bounding box center [539, 118] width 54 height 9
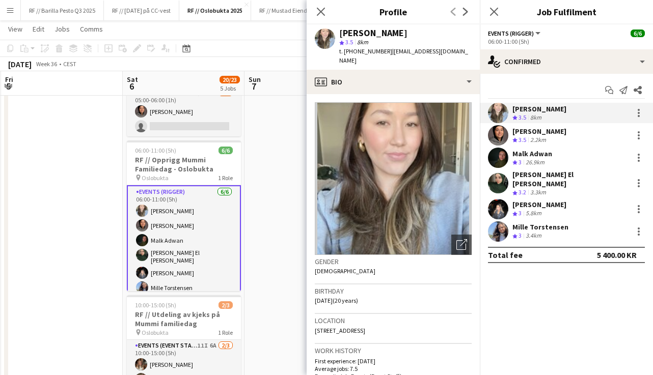
drag, startPoint x: 397, startPoint y: 34, endPoint x: 337, endPoint y: 32, distance: 59.6
click at [337, 32] on div "[PERSON_NAME] star 3.5 8km t. [PHONE_NUMBER] | [EMAIL_ADDRESS][DOMAIN_NAME]" at bounding box center [393, 46] width 173 height 45
copy div "[PERSON_NAME]"
drag, startPoint x: 378, startPoint y: 52, endPoint x: 353, endPoint y: 51, distance: 24.4
click at [353, 51] on span "t. [PHONE_NUMBER]" at bounding box center [365, 51] width 53 height 8
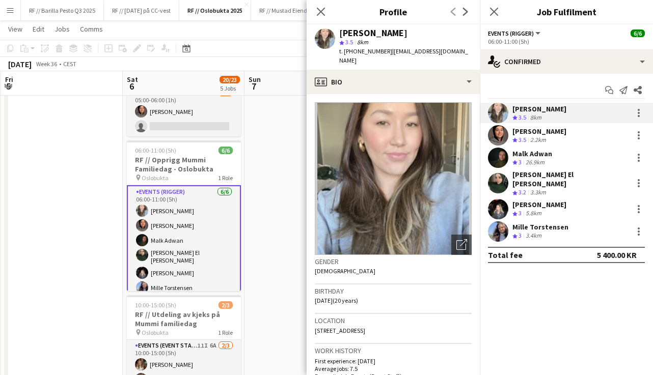
copy span "47823211"
drag, startPoint x: 445, startPoint y: 50, endPoint x: 393, endPoint y: 48, distance: 52.5
click at [393, 48] on div "[PERSON_NAME] star 3.5 8km t. [PHONE_NUMBER] | [EMAIL_ADDRESS][DOMAIN_NAME]" at bounding box center [393, 46] width 173 height 45
click at [449, 50] on div "[PERSON_NAME] star 3.5 8km t. [PHONE_NUMBER] | [EMAIL_ADDRESS][DOMAIN_NAME]" at bounding box center [393, 46] width 173 height 45
drag, startPoint x: 443, startPoint y: 51, endPoint x: 383, endPoint y: 49, distance: 60.6
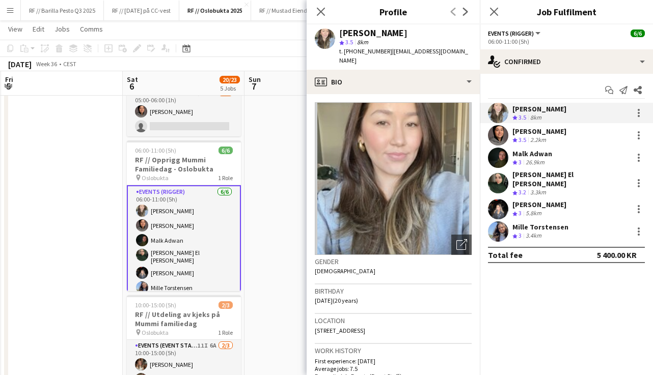
click at [383, 49] on div "[PERSON_NAME] star 3.5 8km t. [PHONE_NUMBER] | [EMAIL_ADDRESS][DOMAIN_NAME]" at bounding box center [393, 46] width 173 height 45
drag, startPoint x: 382, startPoint y: 50, endPoint x: 441, endPoint y: 49, distance: 59.1
click at [443, 49] on div "[PERSON_NAME] star 3.5 8km t. [PHONE_NUMBER] | [EMAIL_ADDRESS][DOMAIN_NAME]" at bounding box center [393, 46] width 173 height 45
copy span "[EMAIL_ADDRESS][DOMAIN_NAME]"
click at [543, 158] on div "26.9km" at bounding box center [534, 162] width 23 height 9
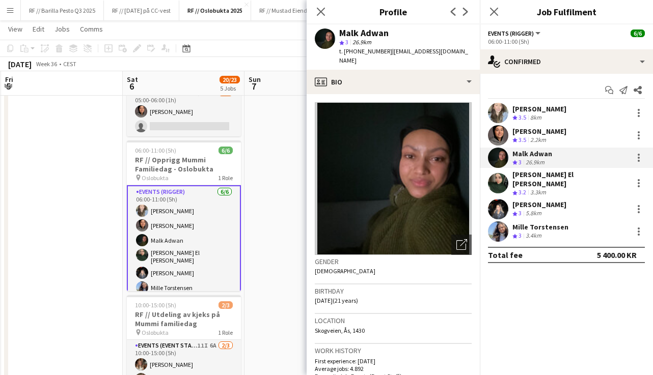
drag, startPoint x: 390, startPoint y: 34, endPoint x: 343, endPoint y: 32, distance: 46.9
click at [343, 32] on div "Malk Adwan" at bounding box center [405, 33] width 132 height 9
drag, startPoint x: 341, startPoint y: 32, endPoint x: 403, endPoint y: 32, distance: 61.6
click at [403, 32] on div "Malk Adwan" at bounding box center [405, 33] width 132 height 9
copy div "Malk Adwan"
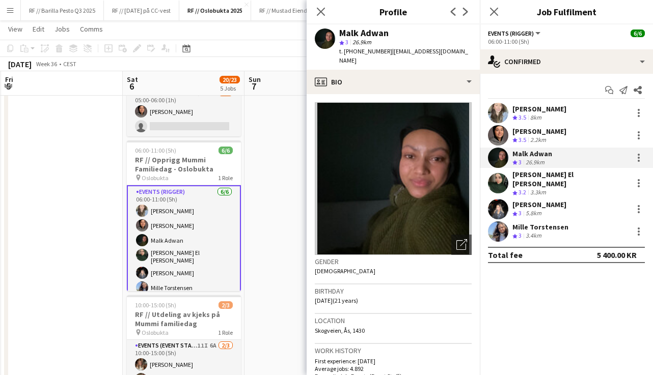
drag, startPoint x: 379, startPoint y: 51, endPoint x: 353, endPoint y: 50, distance: 26.0
click at [353, 50] on div "t. [PHONE_NUMBER] | [EMAIL_ADDRESS][DOMAIN_NAME]" at bounding box center [405, 56] width 132 height 18
copy span "96668455"
click at [440, 49] on span "| [EMAIL_ADDRESS][DOMAIN_NAME]" at bounding box center [403, 55] width 129 height 17
drag, startPoint x: 443, startPoint y: 50, endPoint x: 390, endPoint y: 50, distance: 53.5
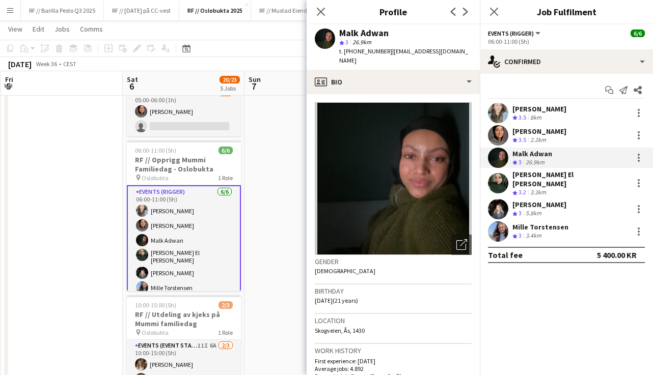
click at [389, 50] on span "| [EMAIL_ADDRESS][DOMAIN_NAME]" at bounding box center [403, 55] width 129 height 17
drag, startPoint x: 382, startPoint y: 50, endPoint x: 444, endPoint y: 54, distance: 62.8
click at [444, 54] on div "Malk Adwan star 3 26.9km t. [PHONE_NUMBER] | [EMAIL_ADDRESS][DOMAIN_NAME]" at bounding box center [393, 46] width 173 height 45
copy span "[EMAIL_ADDRESS][DOMAIN_NAME]"
click at [555, 188] on div "Crew rating 3.2 3.3km" at bounding box center [570, 192] width 116 height 9
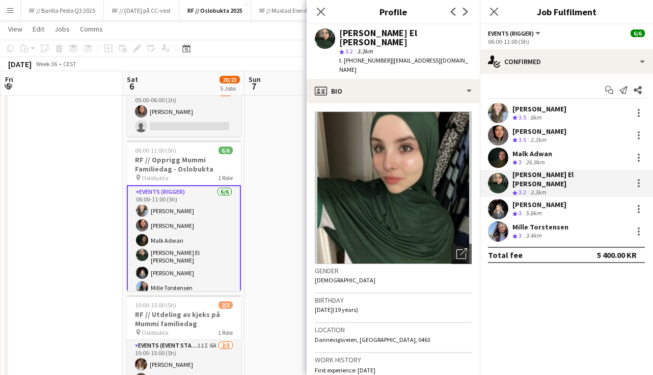
drag, startPoint x: 409, startPoint y: 35, endPoint x: 337, endPoint y: 32, distance: 72.3
click at [337, 32] on div "[PERSON_NAME] El [PERSON_NAME] star 3.2 3.3km t. [PHONE_NUMBER] | [EMAIL_ADDRES…" at bounding box center [393, 51] width 173 height 54
copy div "[PERSON_NAME] El [PERSON_NAME]"
drag, startPoint x: 378, startPoint y: 50, endPoint x: 352, endPoint y: 50, distance: 26.0
click at [352, 57] on span "t. [PHONE_NUMBER]" at bounding box center [365, 61] width 53 height 8
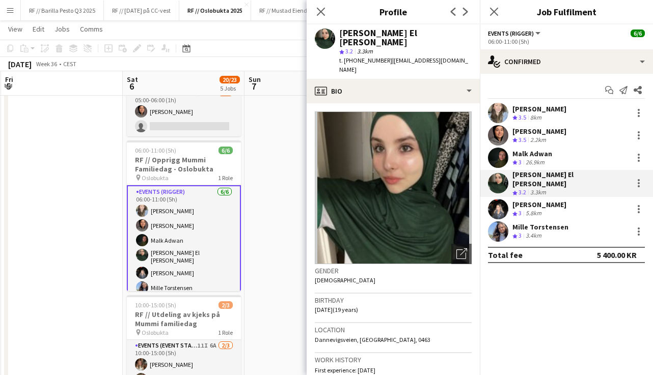
drag, startPoint x: 447, startPoint y: 53, endPoint x: 382, endPoint y: 51, distance: 64.7
click at [382, 51] on div "[PERSON_NAME] El [PERSON_NAME] star 3.2 3.3km t. [PHONE_NUMBER] | [EMAIL_ADDRES…" at bounding box center [393, 51] width 173 height 54
click at [559, 202] on div "[PERSON_NAME] Crew rating 3 5.8km" at bounding box center [566, 209] width 173 height 20
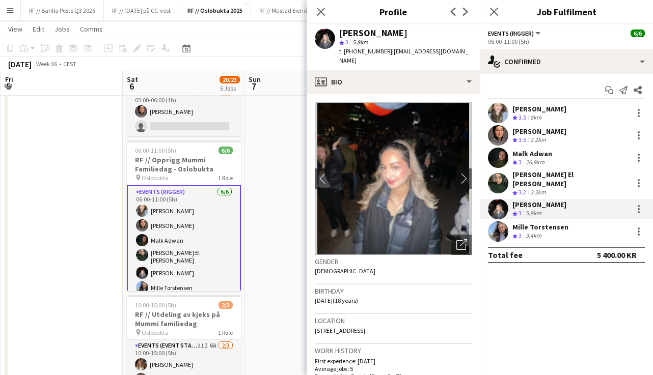
drag, startPoint x: 399, startPoint y: 36, endPoint x: 338, endPoint y: 32, distance: 61.2
click at [338, 32] on div "[PERSON_NAME] star 3 5.8km t. [PHONE_NUMBER] | [EMAIL_ADDRESS][DOMAIN_NAME]" at bounding box center [393, 46] width 173 height 45
drag, startPoint x: 378, startPoint y: 51, endPoint x: 352, endPoint y: 48, distance: 26.7
click at [352, 48] on div "t. [PHONE_NUMBER] | [EMAIL_ADDRESS][DOMAIN_NAME]" at bounding box center [405, 56] width 132 height 18
drag, startPoint x: 461, startPoint y: 51, endPoint x: 383, endPoint y: 49, distance: 77.9
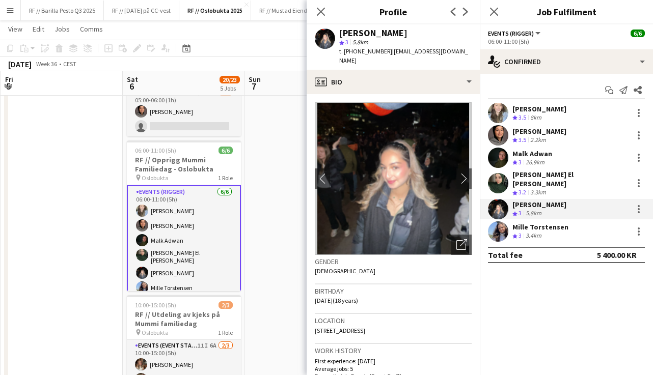
click at [383, 49] on div "[PERSON_NAME] star 3 5.8km t. [PHONE_NUMBER] | [EMAIL_ADDRESS][DOMAIN_NAME]" at bounding box center [393, 46] width 173 height 45
click at [559, 232] on div "Crew rating 3 3.4km" at bounding box center [540, 236] width 56 height 9
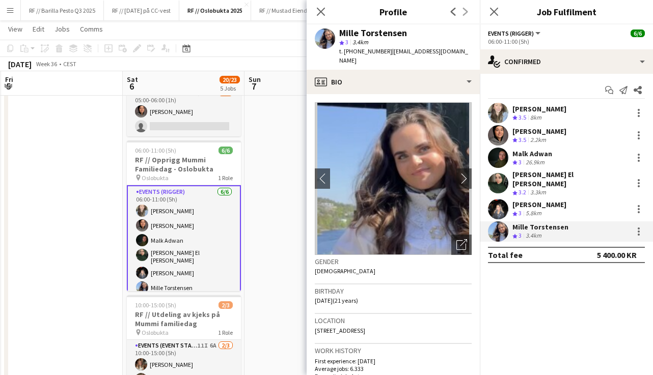
drag, startPoint x: 412, startPoint y: 34, endPoint x: 341, endPoint y: 37, distance: 70.8
click at [341, 37] on div "Mille Torstensen" at bounding box center [405, 33] width 132 height 9
drag, startPoint x: 378, startPoint y: 51, endPoint x: 353, endPoint y: 49, distance: 25.0
click at [353, 49] on span "t. [PHONE_NUMBER]" at bounding box center [365, 51] width 53 height 8
drag, startPoint x: 458, startPoint y: 52, endPoint x: 382, endPoint y: 49, distance: 75.9
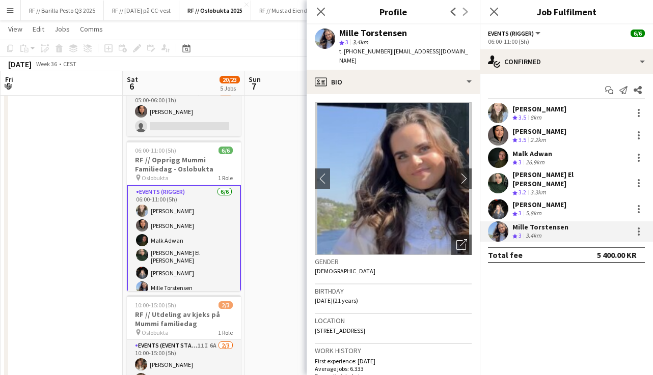
click at [382, 49] on div "Mille Torstensen star 3 3.4km t. [PHONE_NUMBER] | [EMAIL_ADDRESS][DOMAIN_NAME]" at bounding box center [393, 46] width 173 height 45
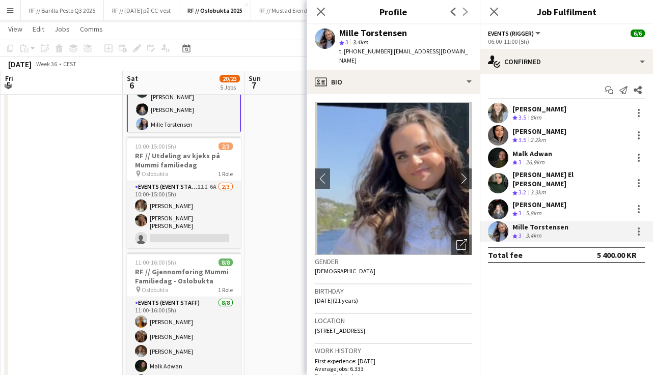
scroll to position [229, 0]
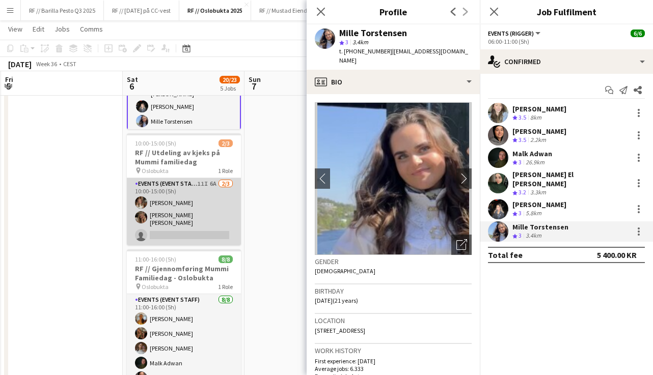
click at [188, 210] on app-card-role "Events (Event Staff) 11I 6A [DATE] 10:00-15:00 (5h) [PERSON_NAME] [PERSON_NAME]…" at bounding box center [184, 211] width 114 height 67
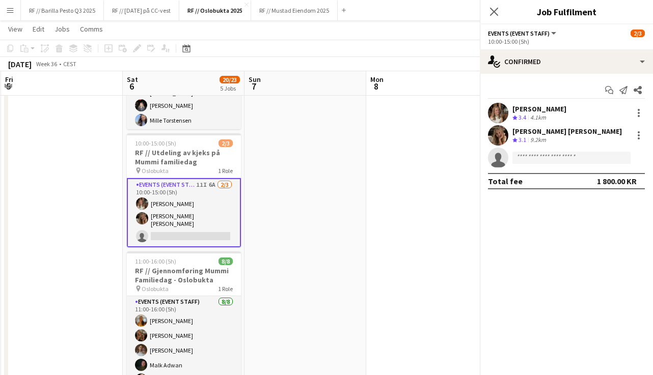
scroll to position [3, 0]
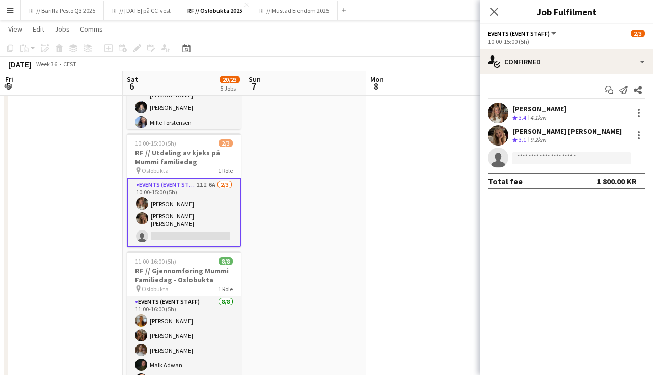
click at [551, 110] on div "[PERSON_NAME]" at bounding box center [539, 108] width 54 height 9
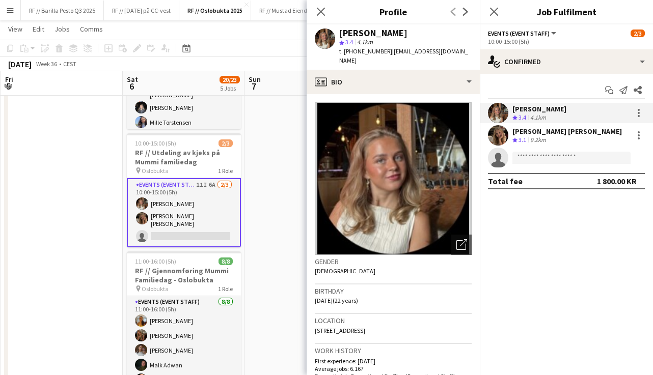
drag, startPoint x: 408, startPoint y: 35, endPoint x: 340, endPoint y: 35, distance: 68.2
click at [340, 35] on div "[PERSON_NAME]" at bounding box center [405, 33] width 132 height 9
drag, startPoint x: 378, startPoint y: 50, endPoint x: 353, endPoint y: 49, distance: 24.5
click at [353, 49] on span "t. [PHONE_NUMBER]" at bounding box center [365, 51] width 53 height 8
drag, startPoint x: 454, startPoint y: 52, endPoint x: 382, endPoint y: 49, distance: 71.3
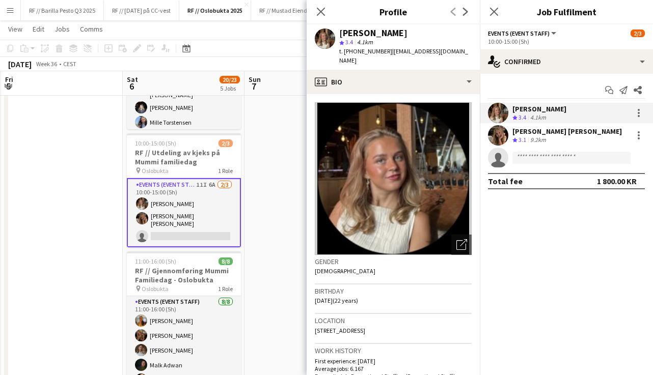
click at [382, 49] on div "[PERSON_NAME] star 3.4 4.1km t. [PHONE_NUMBER] | [EMAIL_ADDRESS][DOMAIN_NAME]" at bounding box center [393, 46] width 173 height 45
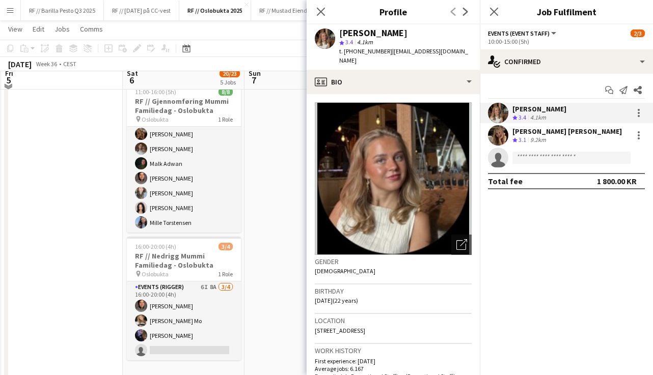
scroll to position [379, 0]
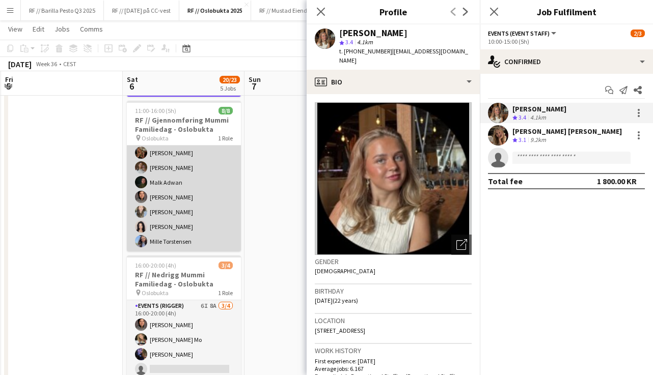
click at [193, 213] on app-card-role "Events (Event Staff) [DATE] 11:00-16:00 (5h) [PERSON_NAME] [PERSON_NAME] Kowtha…" at bounding box center [184, 183] width 114 height 138
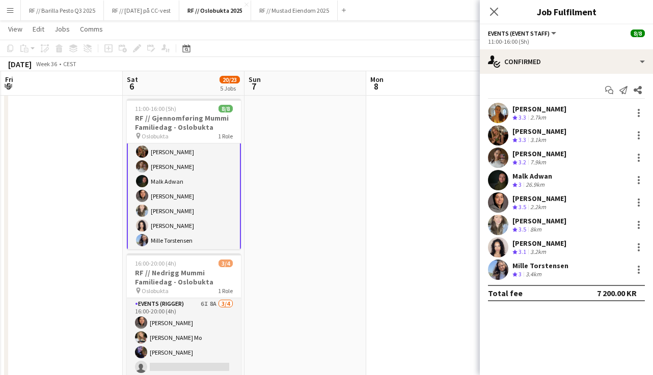
click at [569, 117] on div "[PERSON_NAME] Crew rating 3.3 2.7km" at bounding box center [566, 113] width 173 height 20
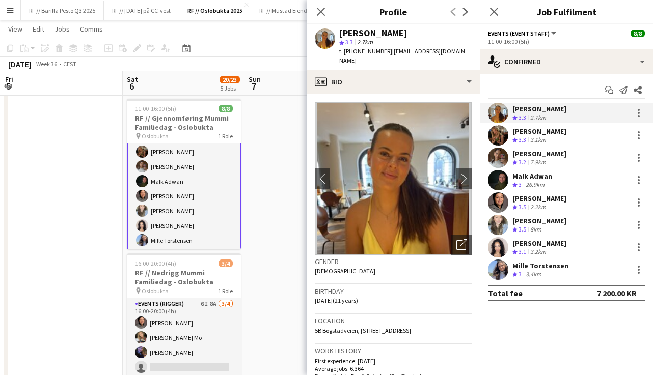
drag, startPoint x: 399, startPoint y: 33, endPoint x: 333, endPoint y: 32, distance: 66.2
click at [333, 32] on div "[PERSON_NAME] star 3.3 2.7km t. [PHONE_NUMBER] | [EMAIL_ADDRESS][DOMAIN_NAME]" at bounding box center [393, 46] width 173 height 45
drag, startPoint x: 378, startPoint y: 51, endPoint x: 352, endPoint y: 50, distance: 25.5
click at [352, 50] on span "t. [PHONE_NUMBER]" at bounding box center [365, 51] width 53 height 8
drag, startPoint x: 453, startPoint y: 49, endPoint x: 383, endPoint y: 49, distance: 69.2
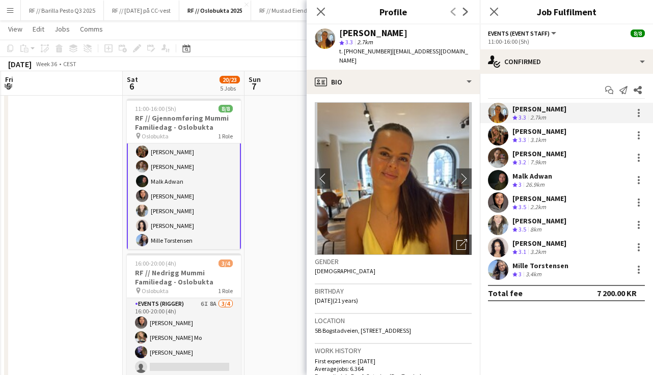
click at [383, 49] on app-profile-header "[PERSON_NAME] star 3.3 2.7km t. [PHONE_NUMBER] | [EMAIL_ADDRESS][DOMAIN_NAME]" at bounding box center [393, 46] width 173 height 45
drag, startPoint x: 446, startPoint y: 47, endPoint x: 381, endPoint y: 48, distance: 65.2
click at [381, 48] on div "[PERSON_NAME] star 3.3 2.7km t. [PHONE_NUMBER] | [EMAIL_ADDRESS][DOMAIN_NAME]" at bounding box center [393, 46] width 173 height 45
click at [546, 131] on div "[PERSON_NAME]" at bounding box center [539, 131] width 54 height 9
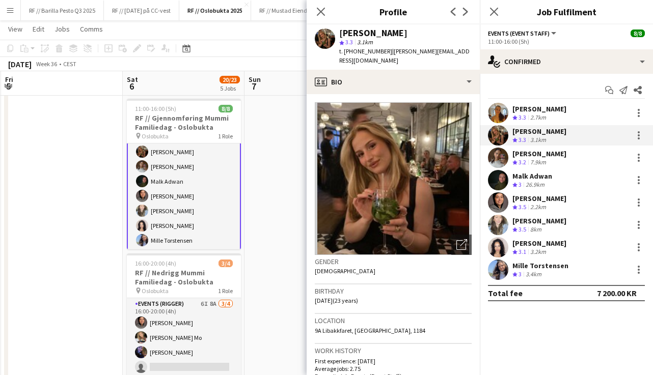
drag, startPoint x: 397, startPoint y: 33, endPoint x: 344, endPoint y: 33, distance: 53.0
click at [344, 33] on div "[PERSON_NAME]" at bounding box center [405, 33] width 132 height 9
click at [398, 34] on div "[PERSON_NAME]" at bounding box center [405, 33] width 132 height 9
drag, startPoint x: 394, startPoint y: 33, endPoint x: 341, endPoint y: 31, distance: 53.0
click at [341, 31] on div "[PERSON_NAME]" at bounding box center [405, 33] width 132 height 9
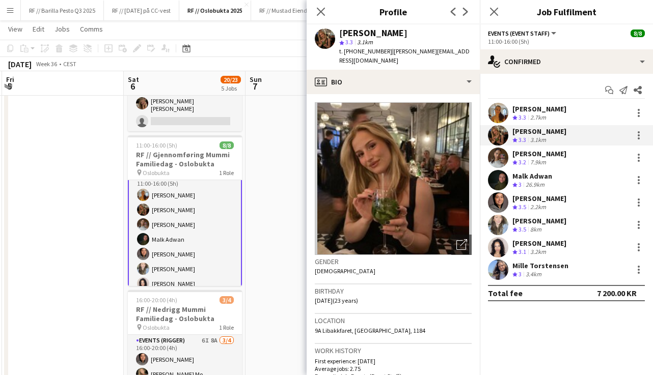
scroll to position [7, 0]
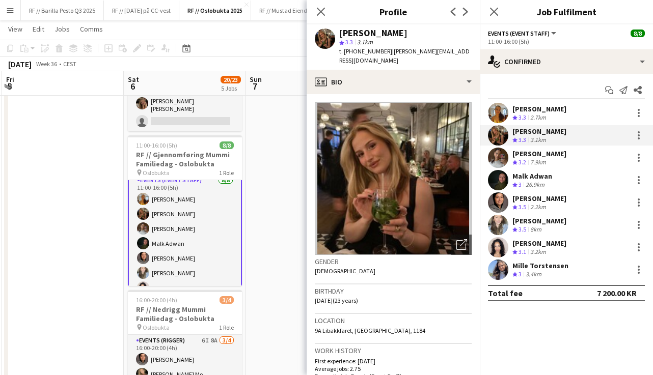
drag, startPoint x: 377, startPoint y: 51, endPoint x: 350, endPoint y: 50, distance: 27.0
click at [350, 50] on span "t. [PHONE_NUMBER]" at bounding box center [365, 51] width 53 height 8
drag, startPoint x: 378, startPoint y: 50, endPoint x: 353, endPoint y: 48, distance: 25.5
click at [353, 48] on div "t. [PHONE_NUMBER] | [PERSON_NAME][EMAIL_ADDRESS][DOMAIN_NAME]" at bounding box center [405, 56] width 132 height 18
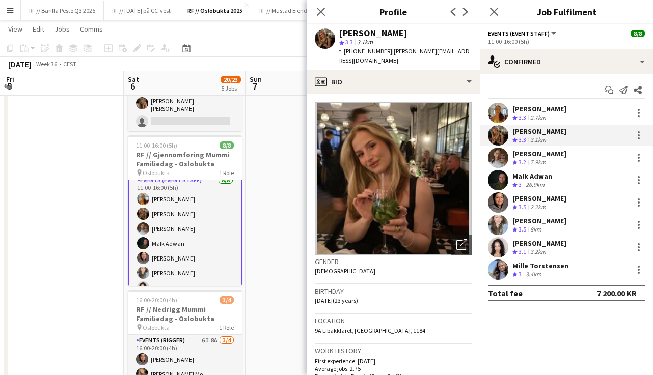
drag, startPoint x: 438, startPoint y: 51, endPoint x: 382, endPoint y: 53, distance: 56.0
click at [382, 53] on div "[PERSON_NAME] star 3.3 3.1km t. [PHONE_NUMBER] | [PERSON_NAME][EMAIL_ADDRESS][D…" at bounding box center [393, 46] width 173 height 45
click at [545, 155] on div "[PERSON_NAME]" at bounding box center [539, 153] width 54 height 9
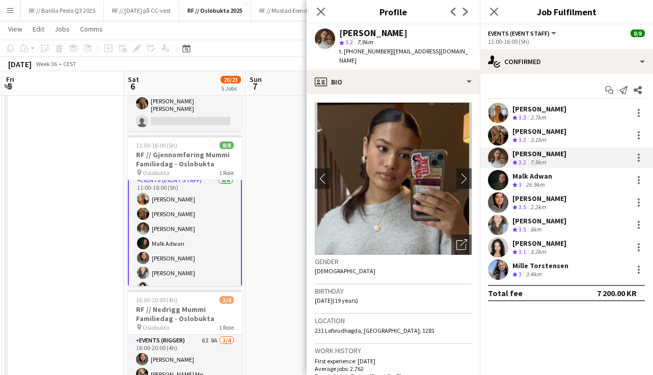
drag, startPoint x: 393, startPoint y: 34, endPoint x: 336, endPoint y: 34, distance: 57.5
click at [336, 34] on div "Kowthar Ali star 3.2 7.9km t. [PHONE_NUMBER] | [EMAIL_ADDRESS][DOMAIN_NAME]" at bounding box center [393, 46] width 173 height 45
drag, startPoint x: 378, startPoint y: 50, endPoint x: 353, endPoint y: 48, distance: 25.5
click at [353, 48] on div "t. [PHONE_NUMBER] | [EMAIL_ADDRESS][DOMAIN_NAME]" at bounding box center [405, 56] width 132 height 18
drag, startPoint x: 447, startPoint y: 49, endPoint x: 382, endPoint y: 47, distance: 64.2
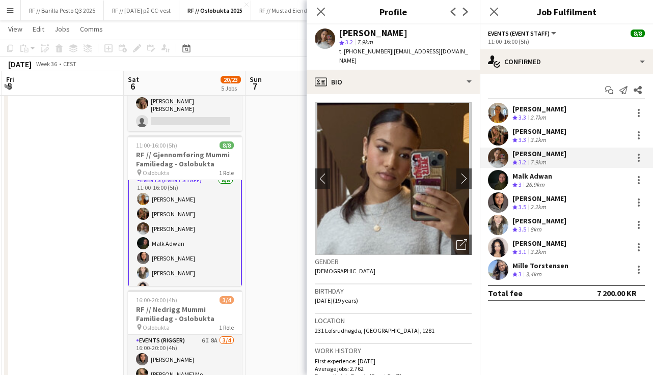
click at [382, 47] on div "Kowthar Ali star 3.2 7.9km t. [PHONE_NUMBER] | [EMAIL_ADDRESS][DOMAIN_NAME]" at bounding box center [393, 46] width 173 height 45
click at [540, 181] on div "26.9km" at bounding box center [534, 185] width 23 height 9
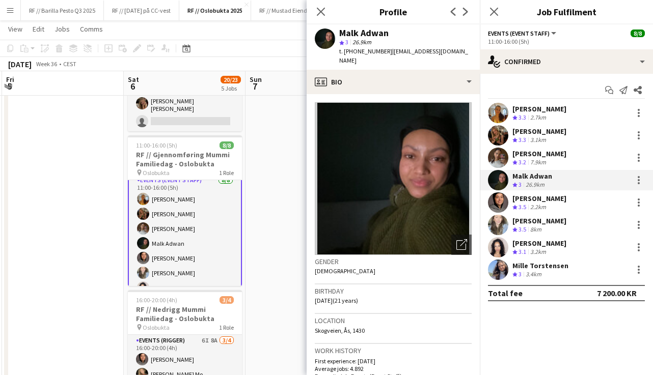
click at [557, 247] on div "[PERSON_NAME]" at bounding box center [539, 243] width 54 height 9
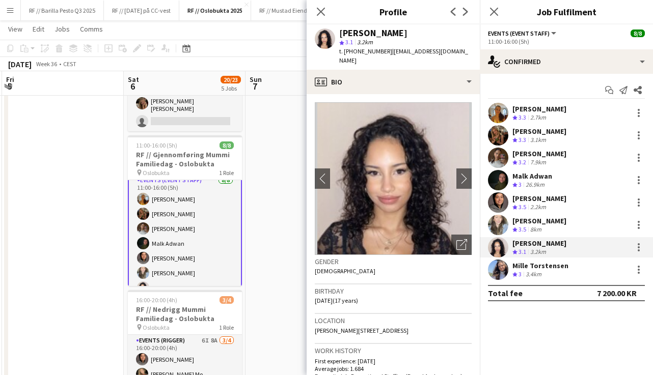
drag, startPoint x: 414, startPoint y: 32, endPoint x: 341, endPoint y: 30, distance: 73.4
click at [341, 30] on div "[PERSON_NAME]" at bounding box center [405, 33] width 132 height 9
drag, startPoint x: 378, startPoint y: 51, endPoint x: 352, endPoint y: 50, distance: 26.0
click at [352, 50] on div "t. [PHONE_NUMBER] | [EMAIL_ADDRESS][DOMAIN_NAME]" at bounding box center [405, 56] width 132 height 18
drag, startPoint x: 455, startPoint y: 52, endPoint x: 381, endPoint y: 51, distance: 73.8
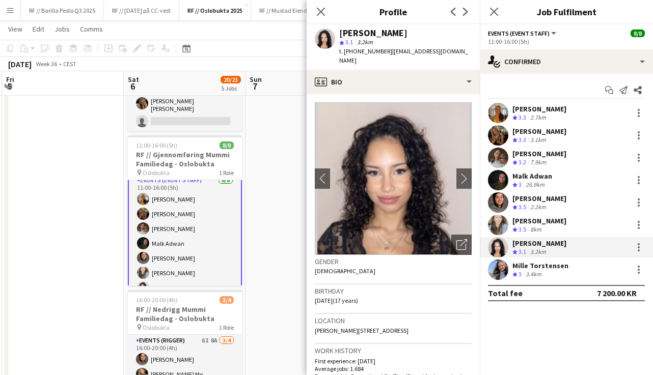
click at [381, 51] on span "| [EMAIL_ADDRESS][DOMAIN_NAME]" at bounding box center [403, 55] width 129 height 17
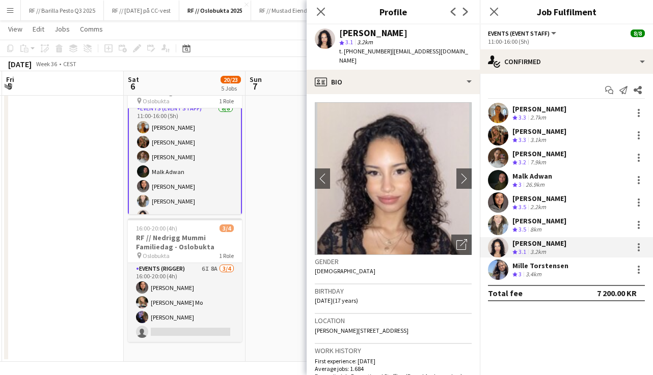
scroll to position [415, 0]
click at [272, 267] on app-date-cell at bounding box center [306, 30] width 122 height 662
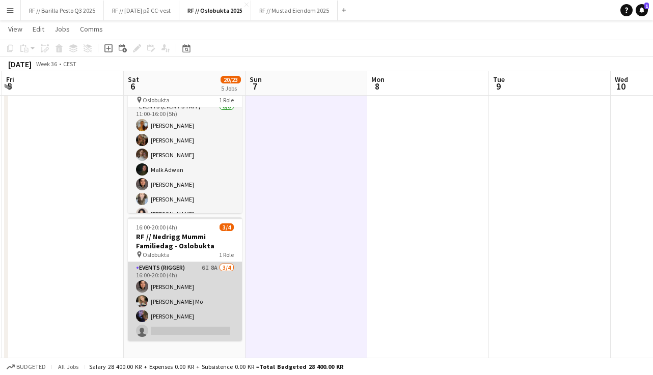
click at [195, 299] on app-card-role "Events (Rigger) 6I 8A [DATE] 16:00-20:00 (4h) [PERSON_NAME] [PERSON_NAME] Mo [P…" at bounding box center [185, 301] width 114 height 79
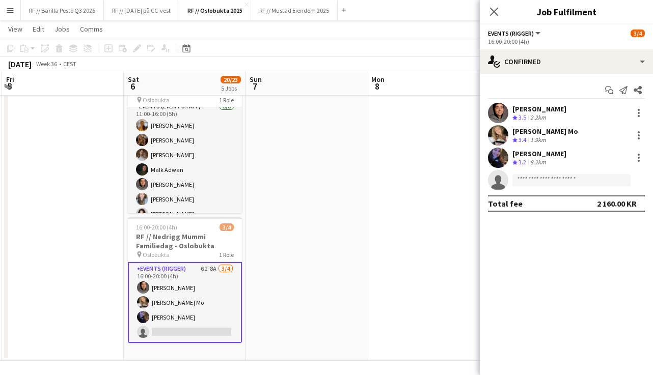
click at [561, 133] on div "[PERSON_NAME] Mo" at bounding box center [545, 131] width 66 height 9
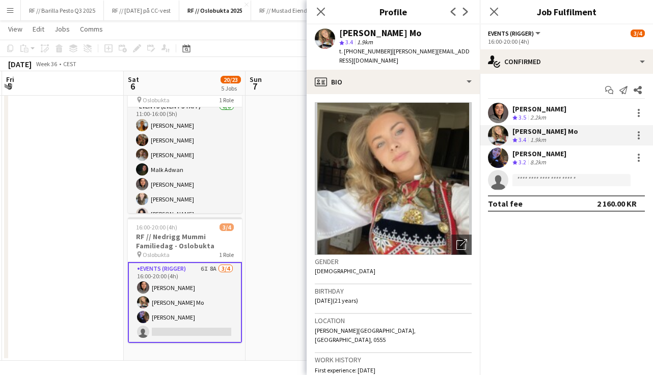
drag, startPoint x: 419, startPoint y: 35, endPoint x: 338, endPoint y: 35, distance: 81.0
click at [338, 35] on div "[PERSON_NAME] Mo star 3.4 1.9km t. [PHONE_NUMBER] | [PERSON_NAME][EMAIL_ADDRESS…" at bounding box center [393, 46] width 173 height 45
drag, startPoint x: 378, startPoint y: 52, endPoint x: 352, endPoint y: 49, distance: 25.6
click at [352, 49] on span "t. [PHONE_NUMBER]" at bounding box center [365, 51] width 53 height 8
drag, startPoint x: 460, startPoint y: 53, endPoint x: 383, endPoint y: 49, distance: 76.5
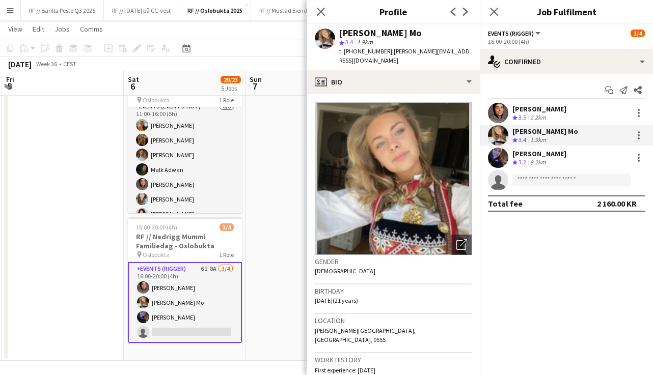
click at [383, 49] on span "| [PERSON_NAME][EMAIL_ADDRESS][DOMAIN_NAME]" at bounding box center [404, 55] width 130 height 17
click at [564, 155] on div "[PERSON_NAME]" at bounding box center [539, 153] width 54 height 9
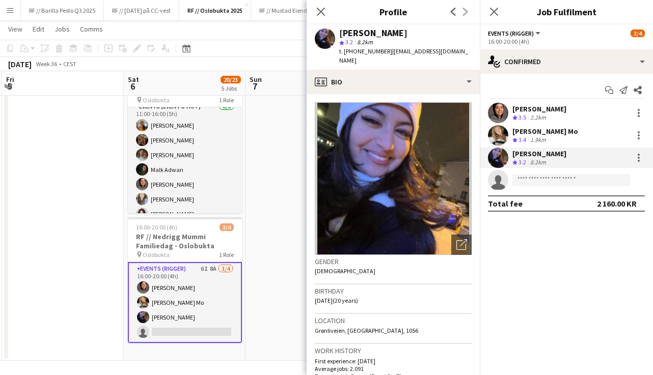
drag, startPoint x: 421, startPoint y: 33, endPoint x: 339, endPoint y: 30, distance: 82.0
click at [339, 30] on div "[PERSON_NAME]" at bounding box center [405, 33] width 132 height 9
drag, startPoint x: 376, startPoint y: 50, endPoint x: 353, endPoint y: 50, distance: 23.4
click at [353, 50] on span "t. [PHONE_NUMBER]" at bounding box center [365, 51] width 53 height 8
drag, startPoint x: 470, startPoint y: 50, endPoint x: 382, endPoint y: 49, distance: 88.1
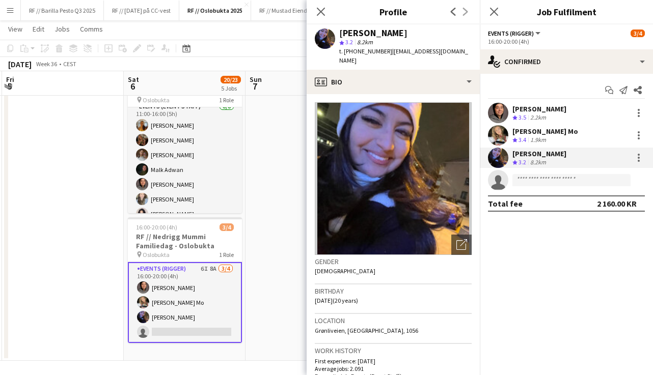
click at [382, 49] on div "[PERSON_NAME] star 3.2 8.2km t. [PHONE_NUMBER] | [EMAIL_ADDRESS][DOMAIN_NAME]" at bounding box center [393, 46] width 173 height 45
click at [316, 11] on icon "Close pop-in" at bounding box center [321, 12] width 10 height 10
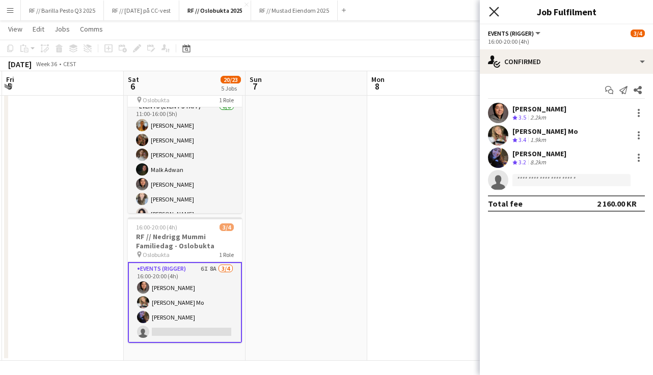
click at [493, 13] on icon at bounding box center [494, 12] width 10 height 10
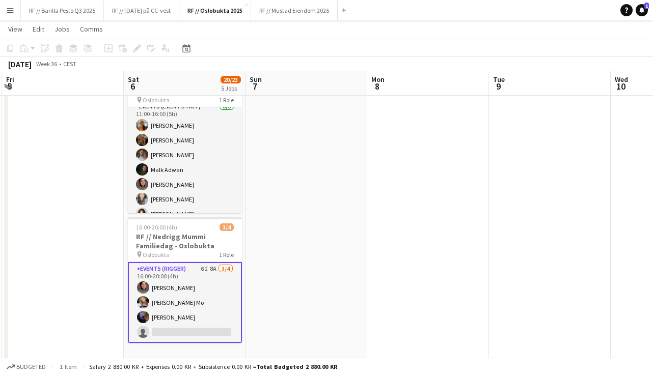
click at [14, 12] on button "Menu" at bounding box center [10, 10] width 20 height 20
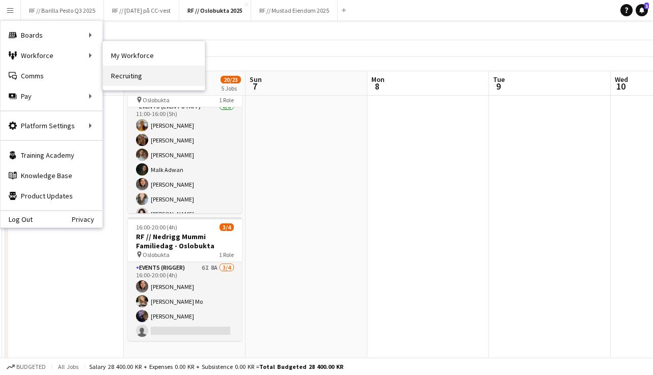
click at [132, 68] on link "Recruiting" at bounding box center [154, 76] width 102 height 20
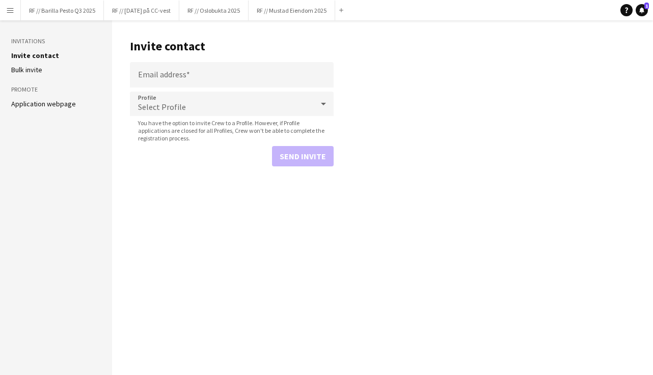
click at [7, 12] on app-icon "Menu" at bounding box center [10, 10] width 8 height 8
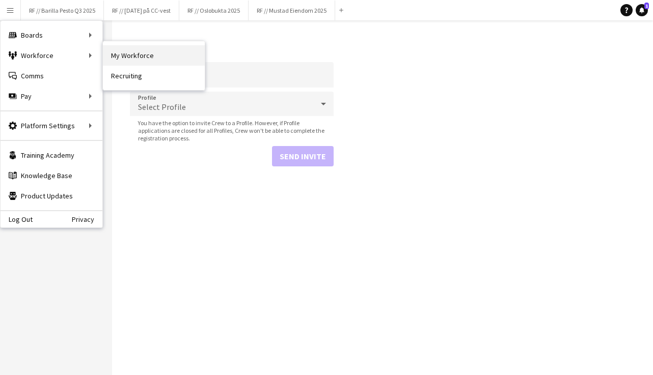
click at [120, 56] on link "My Workforce" at bounding box center [154, 55] width 102 height 20
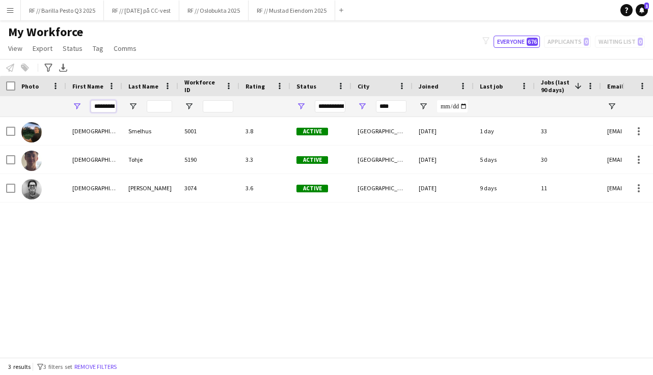
click at [106, 106] on input "*********" at bounding box center [103, 106] width 25 height 12
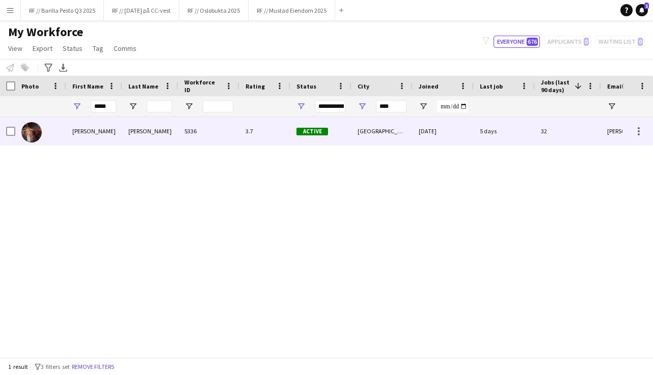
click at [33, 135] on img at bounding box center [31, 132] width 20 height 20
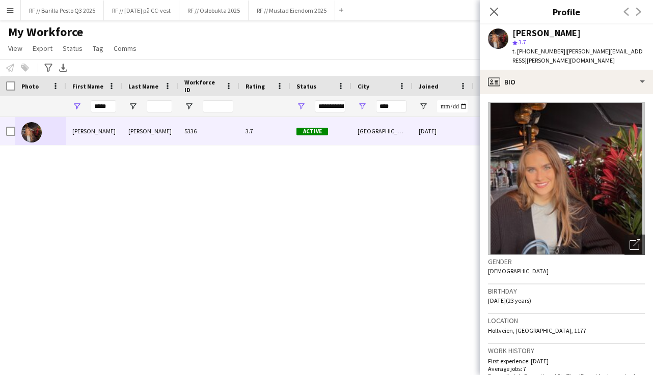
drag, startPoint x: 550, startPoint y: 51, endPoint x: 526, endPoint y: 50, distance: 24.0
click at [526, 50] on span "t. [PHONE_NUMBER]" at bounding box center [538, 51] width 53 height 8
click at [112, 106] on input "*****" at bounding box center [103, 106] width 25 height 12
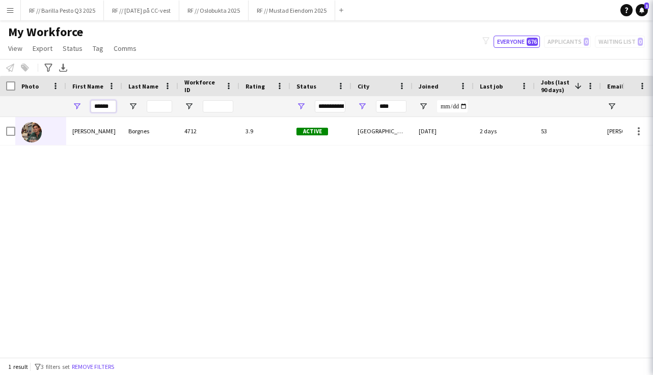
type input "******"
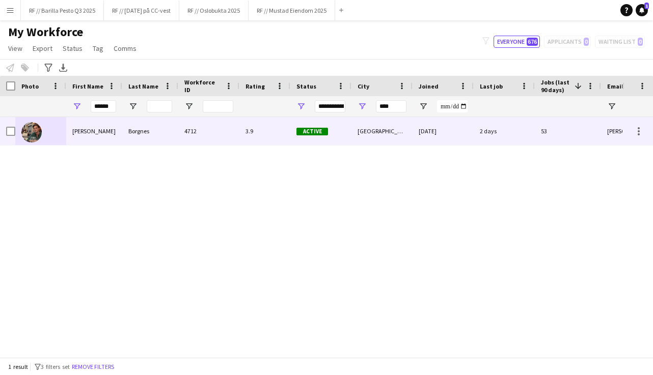
click at [104, 137] on div "[PERSON_NAME]" at bounding box center [94, 131] width 56 height 28
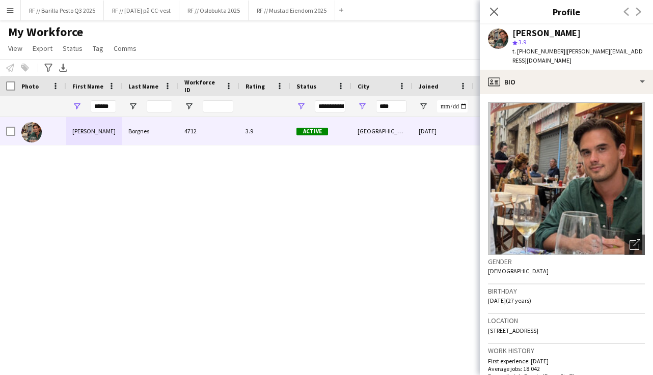
drag, startPoint x: 550, startPoint y: 52, endPoint x: 525, endPoint y: 49, distance: 25.1
click at [525, 49] on span "t. [PHONE_NUMBER]" at bounding box center [538, 51] width 53 height 8
drag, startPoint x: 611, startPoint y: 50, endPoint x: 555, endPoint y: 49, distance: 56.0
click at [555, 49] on div "[PERSON_NAME] star 3.9 t. [PHONE_NUMBER] | [PERSON_NAME][EMAIL_ADDRESS][DOMAIN_…" at bounding box center [566, 46] width 173 height 45
click at [210, 12] on button "RF // Oslobukta 2025 Close" at bounding box center [213, 11] width 69 height 20
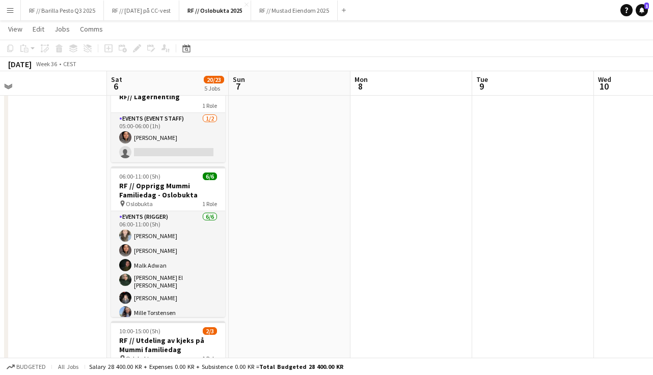
scroll to position [0, 384]
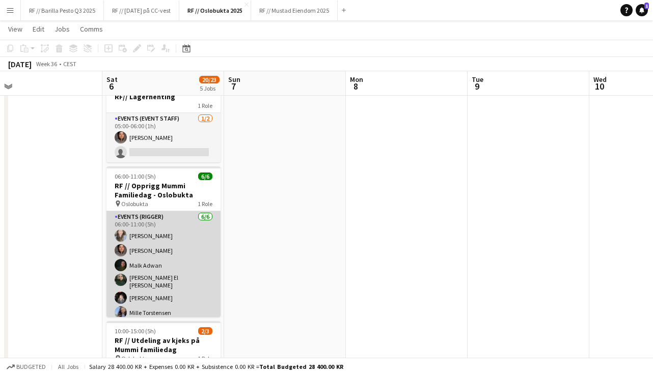
click at [199, 284] on app-card-role "Events (Rigger) [DATE] 06:00-11:00 (5h) [PERSON_NAME] [PERSON_NAME] [PERSON_NAM…" at bounding box center [163, 267] width 114 height 112
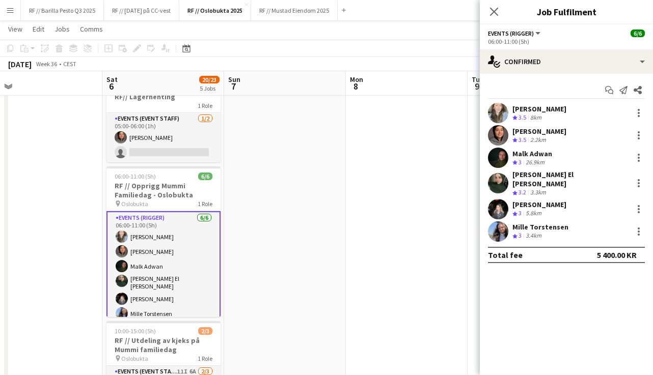
click at [538, 115] on div "8km" at bounding box center [535, 118] width 15 height 9
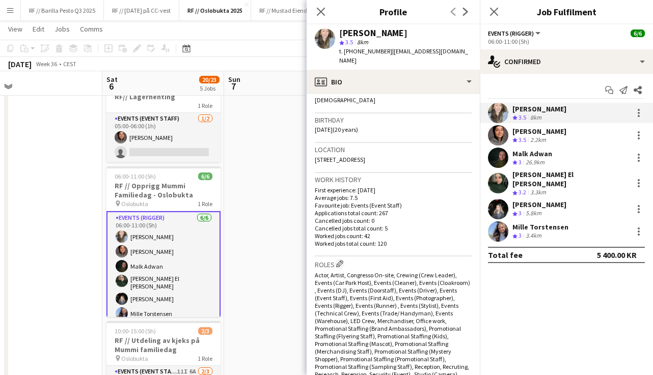
scroll to position [172, 0]
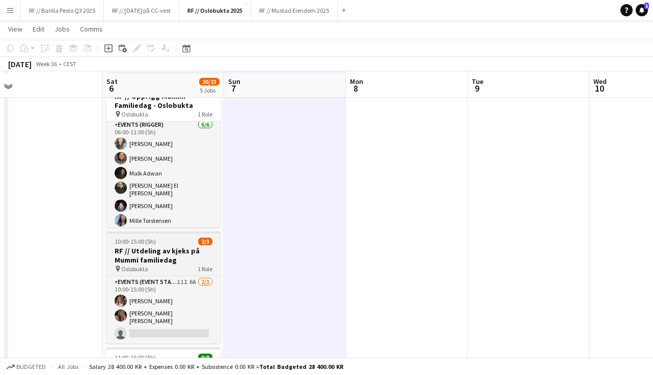
scroll to position [132, 0]
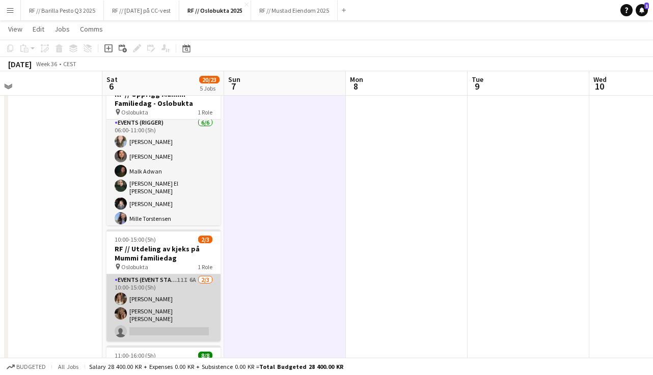
click at [158, 280] on app-card-role "Events (Event Staff) 11I 6A [DATE] 10:00-15:00 (5h) [PERSON_NAME] [PERSON_NAME]…" at bounding box center [163, 307] width 114 height 67
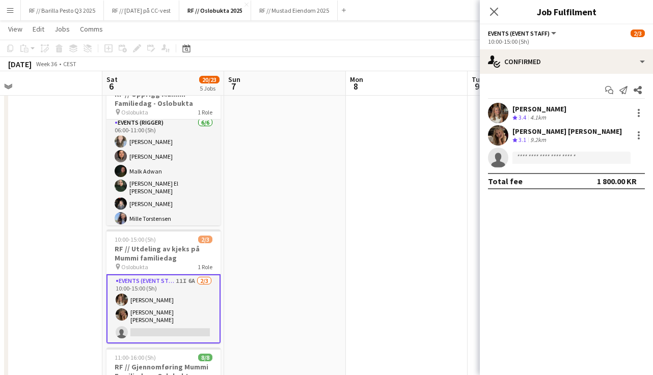
click at [543, 136] on div "9.2km" at bounding box center [538, 140] width 20 height 9
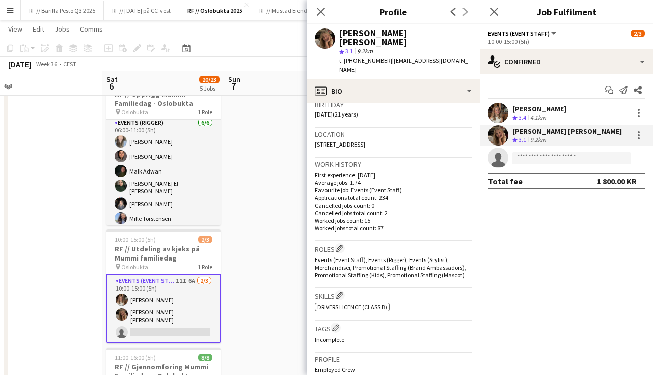
scroll to position [197, 0]
click at [562, 113] on div "[PERSON_NAME] Crew rating 3.4 4.1km" at bounding box center [566, 113] width 173 height 20
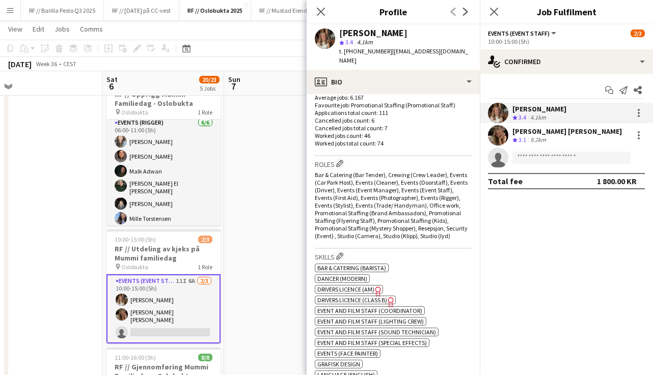
scroll to position [273, 0]
click at [273, 264] on app-date-cell at bounding box center [285, 313] width 122 height 662
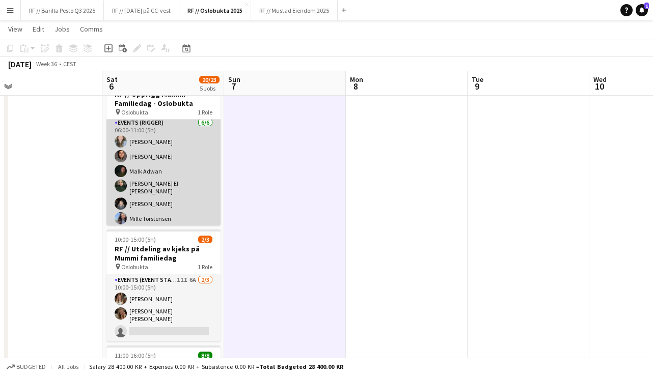
scroll to position [0, 0]
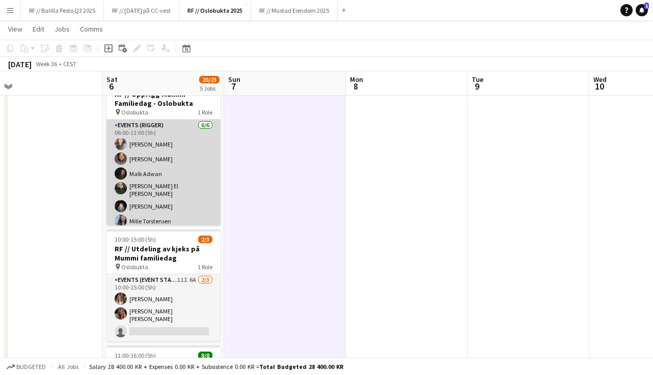
click at [155, 166] on app-card-role "Events (Rigger) [DATE] 06:00-11:00 (5h) [PERSON_NAME] [PERSON_NAME] [PERSON_NAM…" at bounding box center [163, 176] width 114 height 112
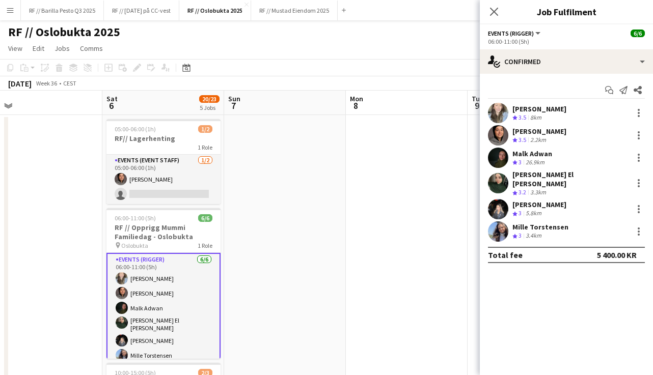
click at [546, 120] on div "Crew rating 3.5 8km" at bounding box center [539, 118] width 54 height 9
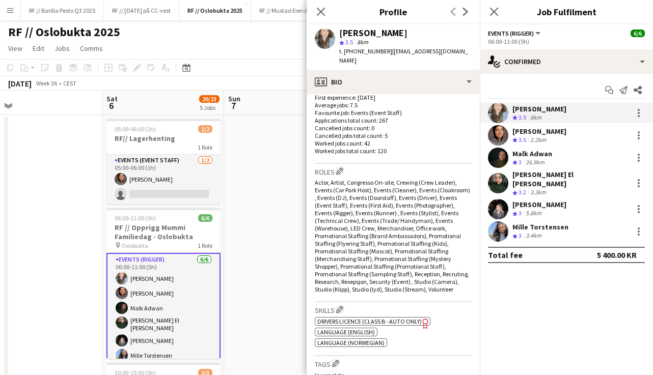
scroll to position [266, 0]
click at [553, 134] on div "[PERSON_NAME] Crew rating 3.5 2.2km" at bounding box center [566, 135] width 173 height 20
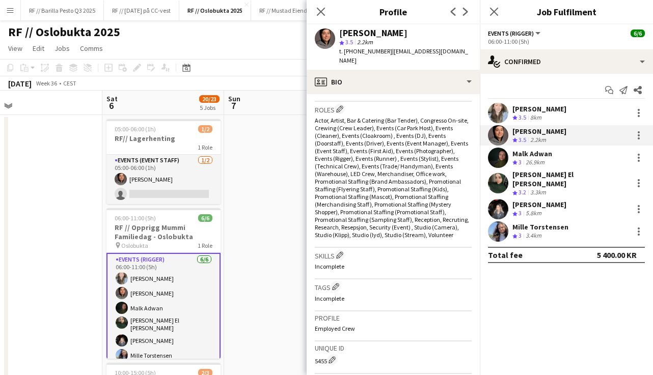
scroll to position [329, 0]
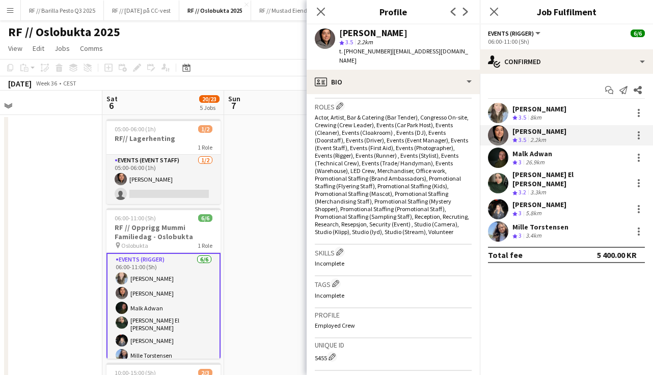
click at [544, 163] on div "26.9km" at bounding box center [534, 162] width 23 height 9
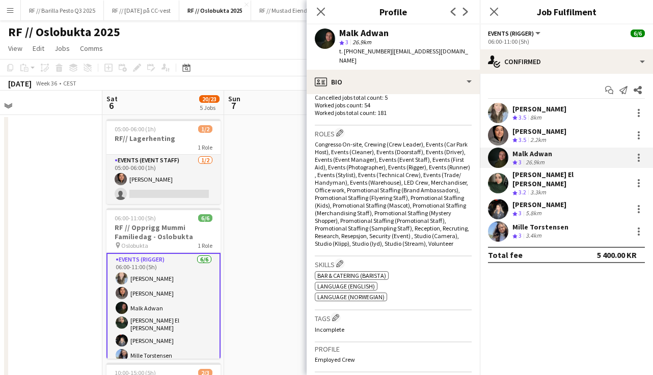
scroll to position [309, 0]
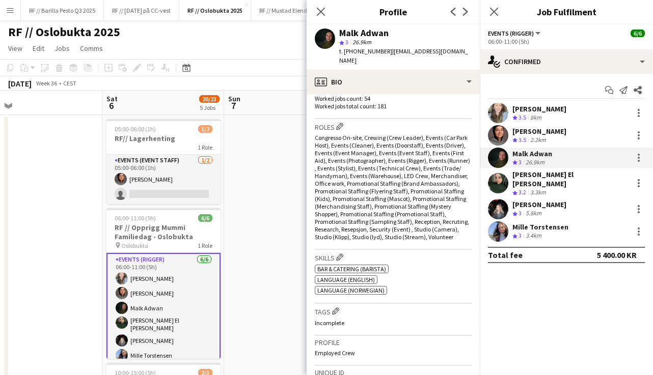
click at [547, 178] on div "[PERSON_NAME] El [PERSON_NAME]" at bounding box center [570, 179] width 116 height 18
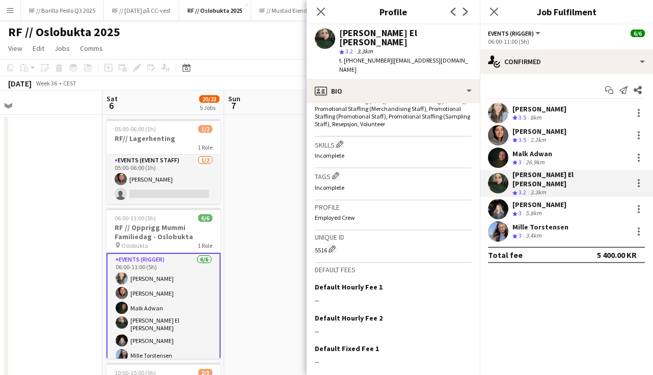
scroll to position [388, 0]
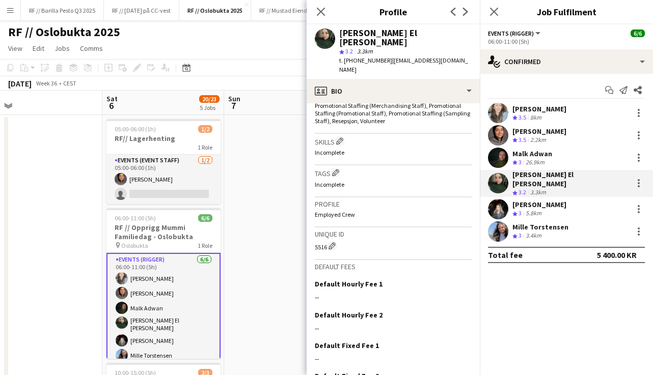
click at [553, 200] on div "[PERSON_NAME]" at bounding box center [539, 204] width 54 height 9
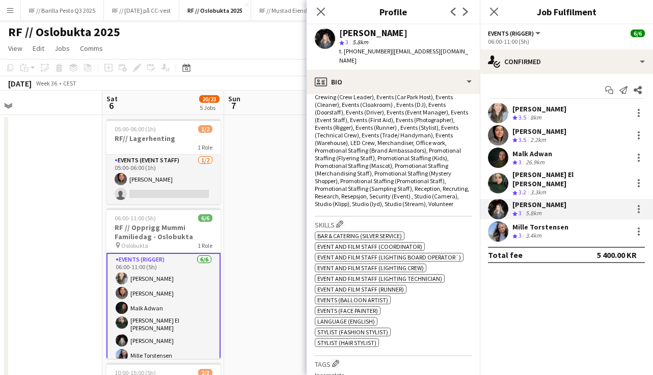
scroll to position [360, 0]
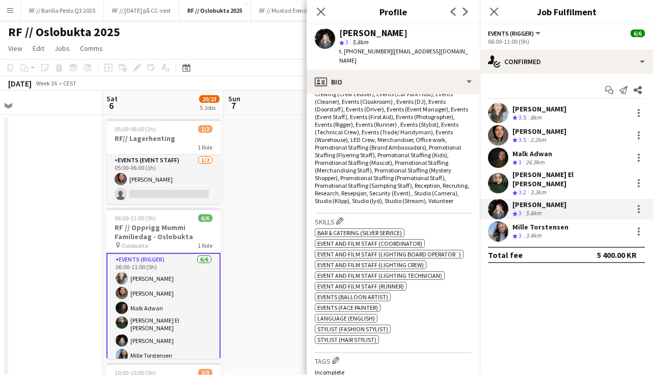
click at [535, 232] on div "3.4km" at bounding box center [533, 236] width 20 height 9
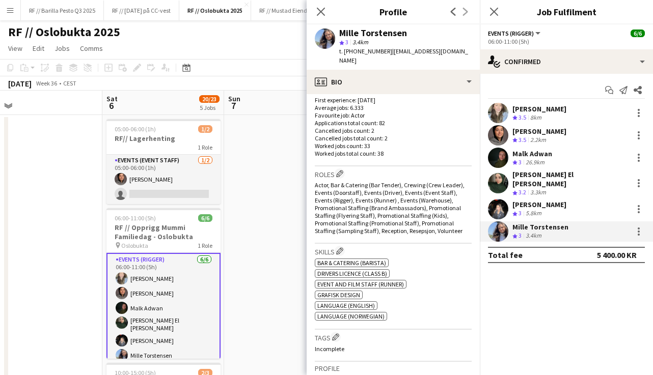
scroll to position [267, 0]
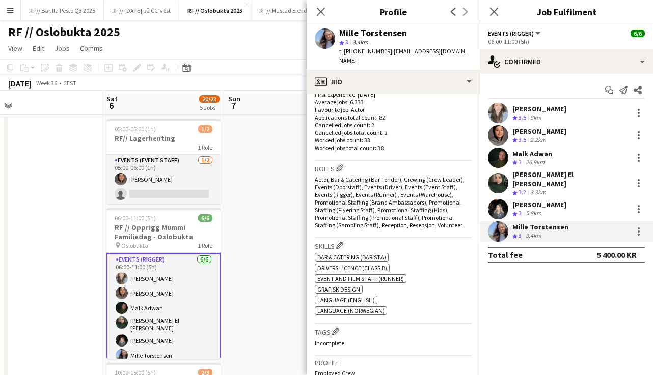
click at [560, 116] on div "[PERSON_NAME] Crew rating 3.5 8km" at bounding box center [566, 113] width 173 height 20
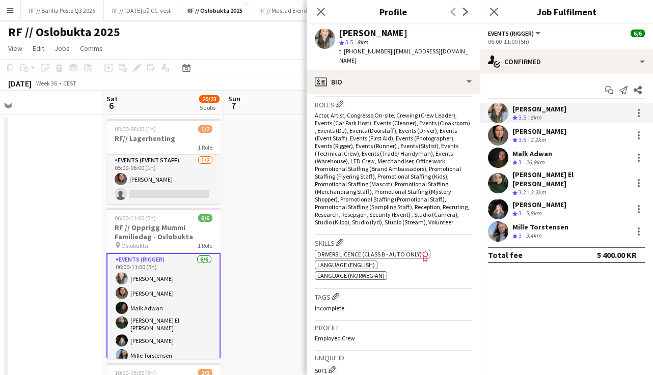
scroll to position [331, 0]
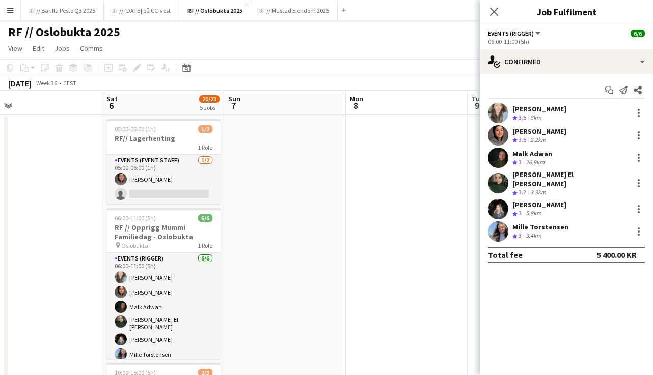
click at [568, 116] on div "[PERSON_NAME] Crew rating 3.5 8km" at bounding box center [566, 113] width 173 height 20
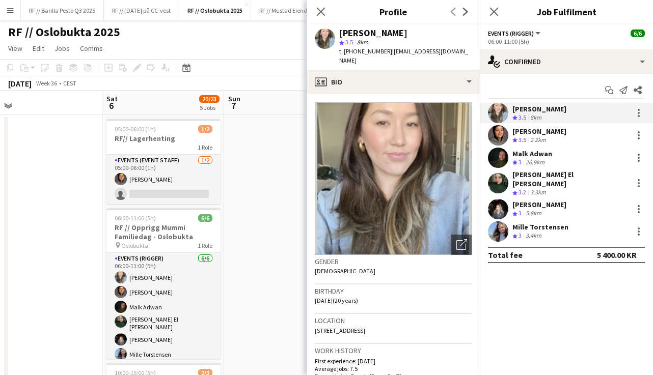
drag, startPoint x: 378, startPoint y: 52, endPoint x: 353, endPoint y: 50, distance: 25.0
click at [353, 50] on span "t. [PHONE_NUMBER]" at bounding box center [365, 51] width 53 height 8
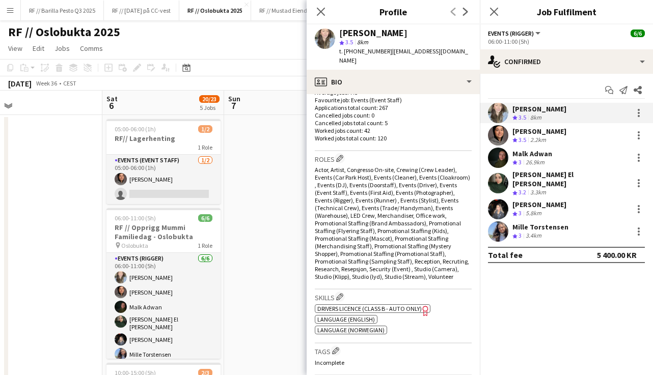
scroll to position [276, 0]
